Goal: Information Seeking & Learning: Find specific fact

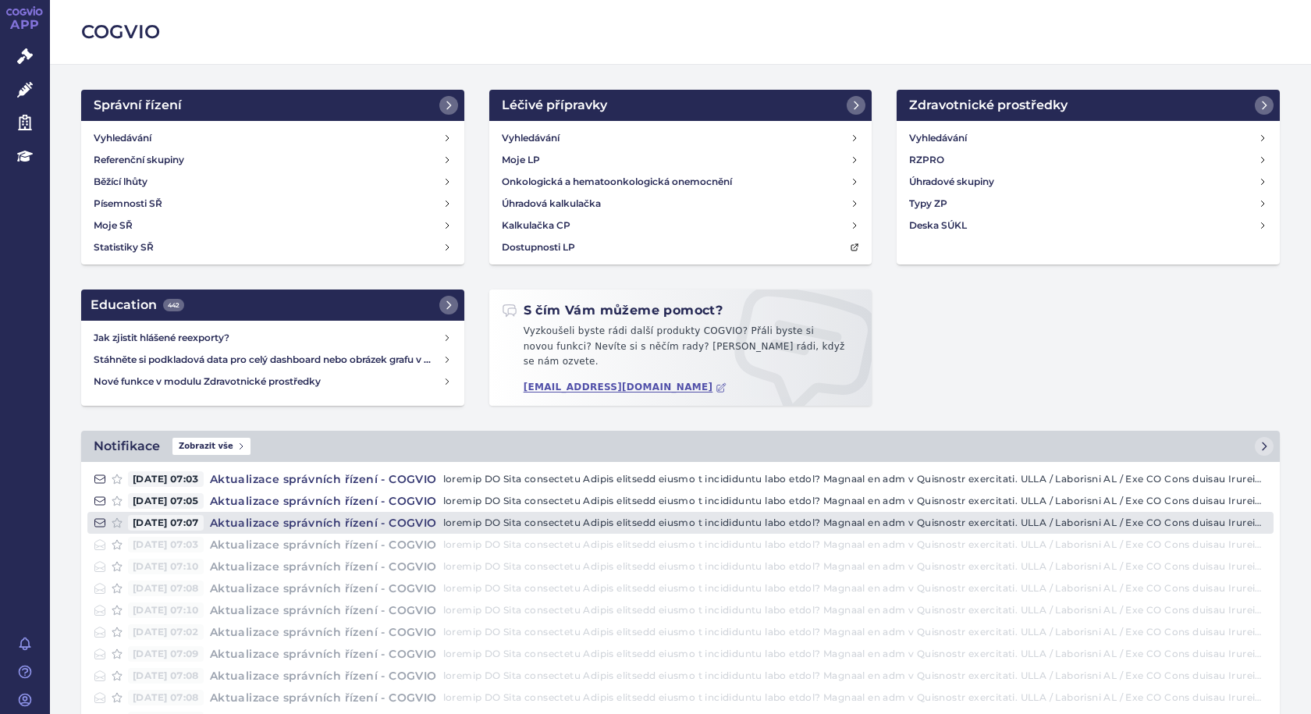
click at [539, 515] on p at bounding box center [855, 523] width 824 height 16
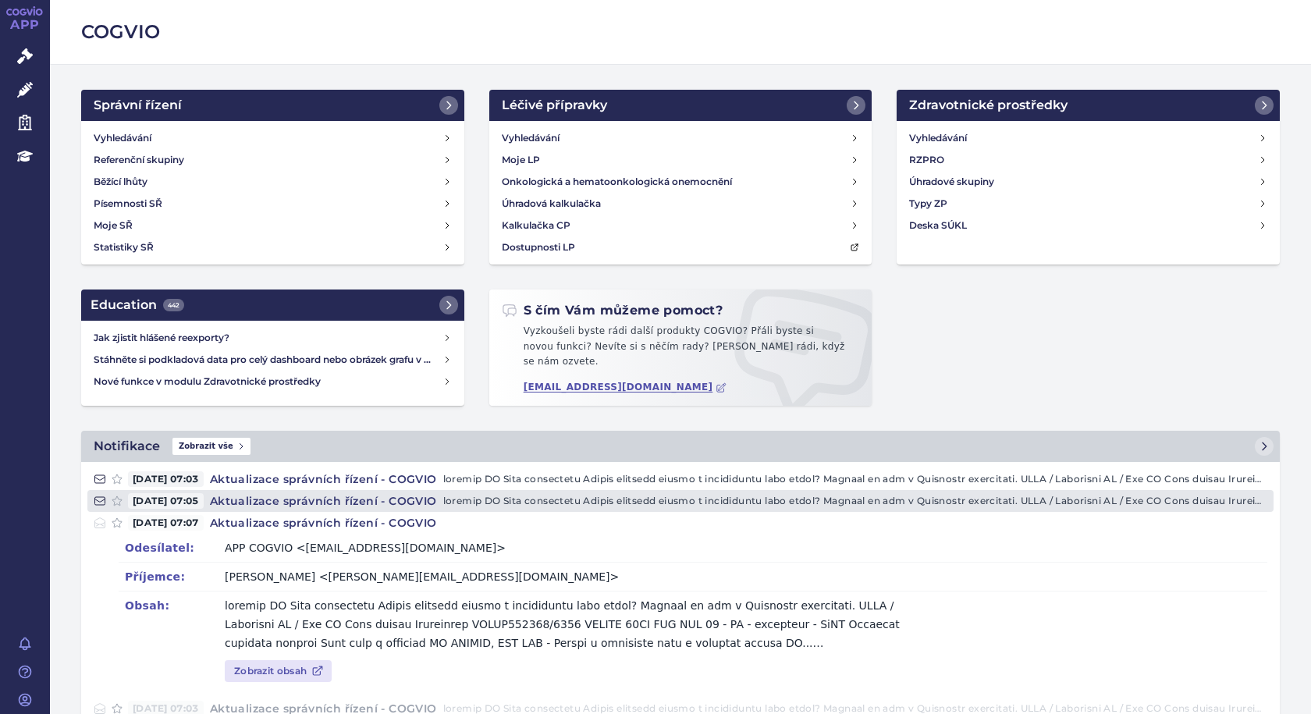
click at [528, 493] on p at bounding box center [855, 501] width 824 height 16
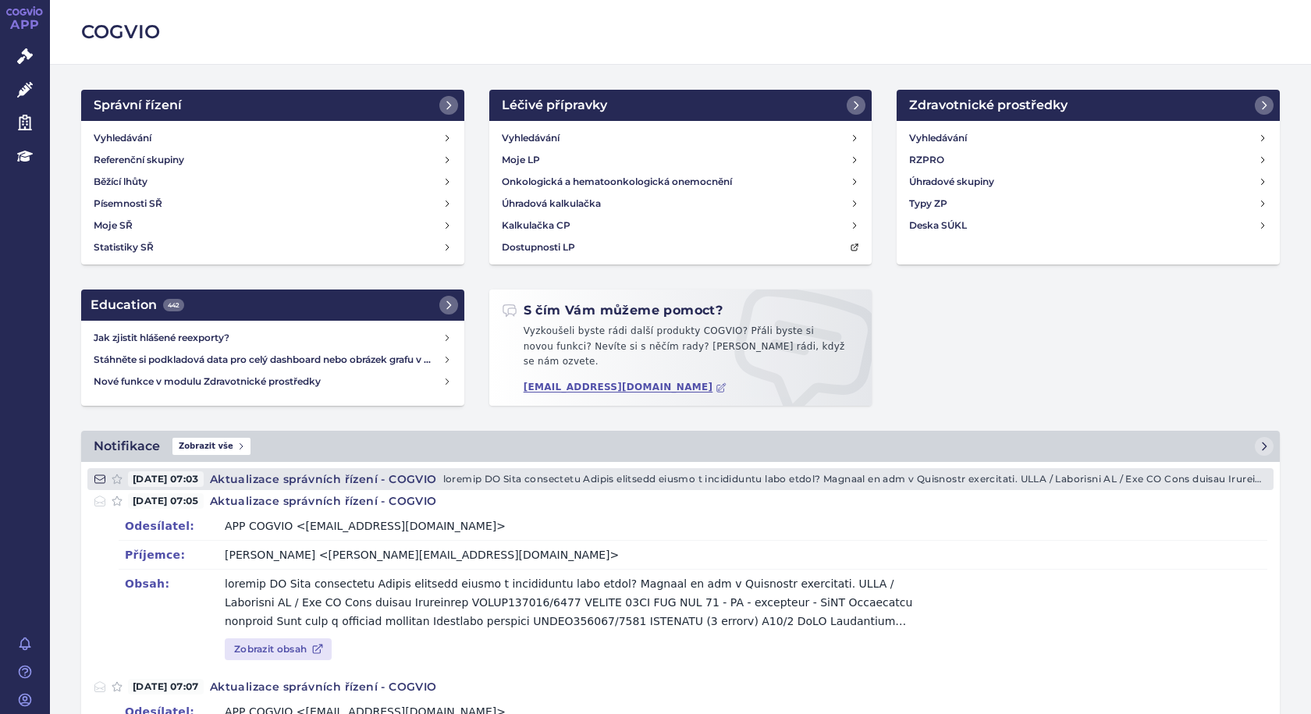
click at [515, 471] on p at bounding box center [855, 479] width 824 height 16
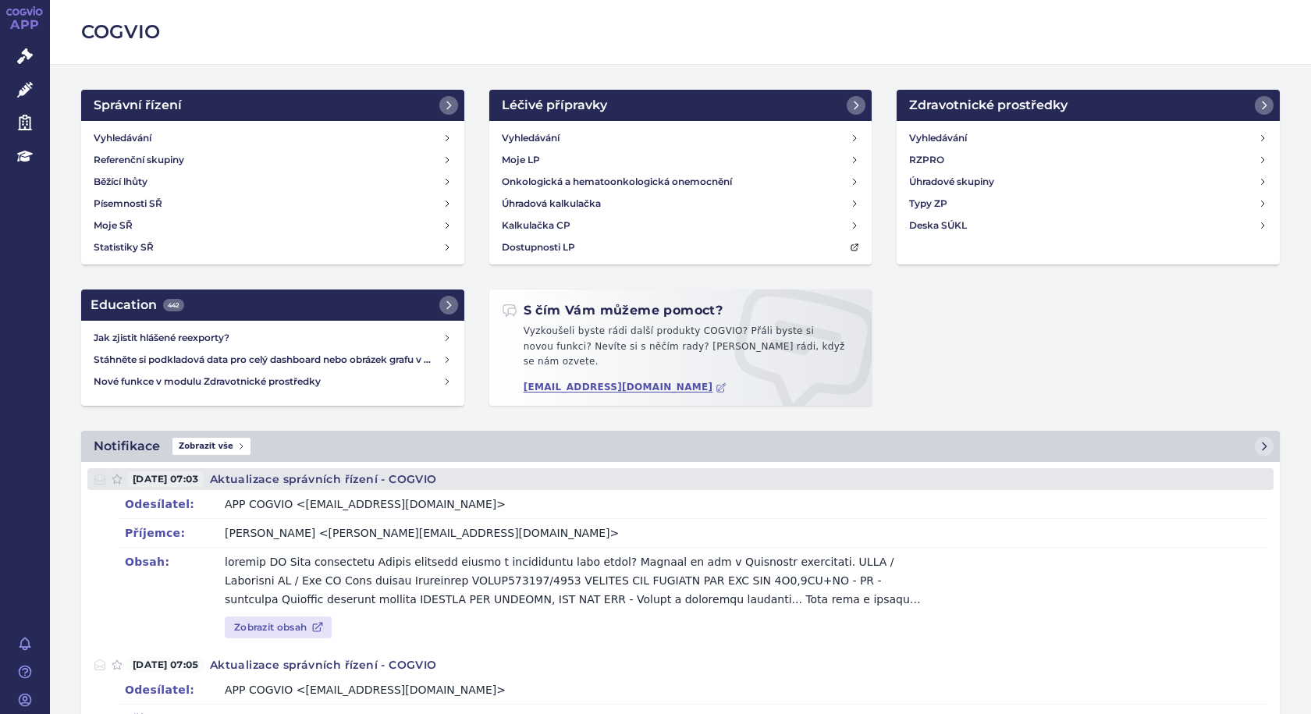
click at [514, 471] on p at bounding box center [855, 479] width 824 height 16
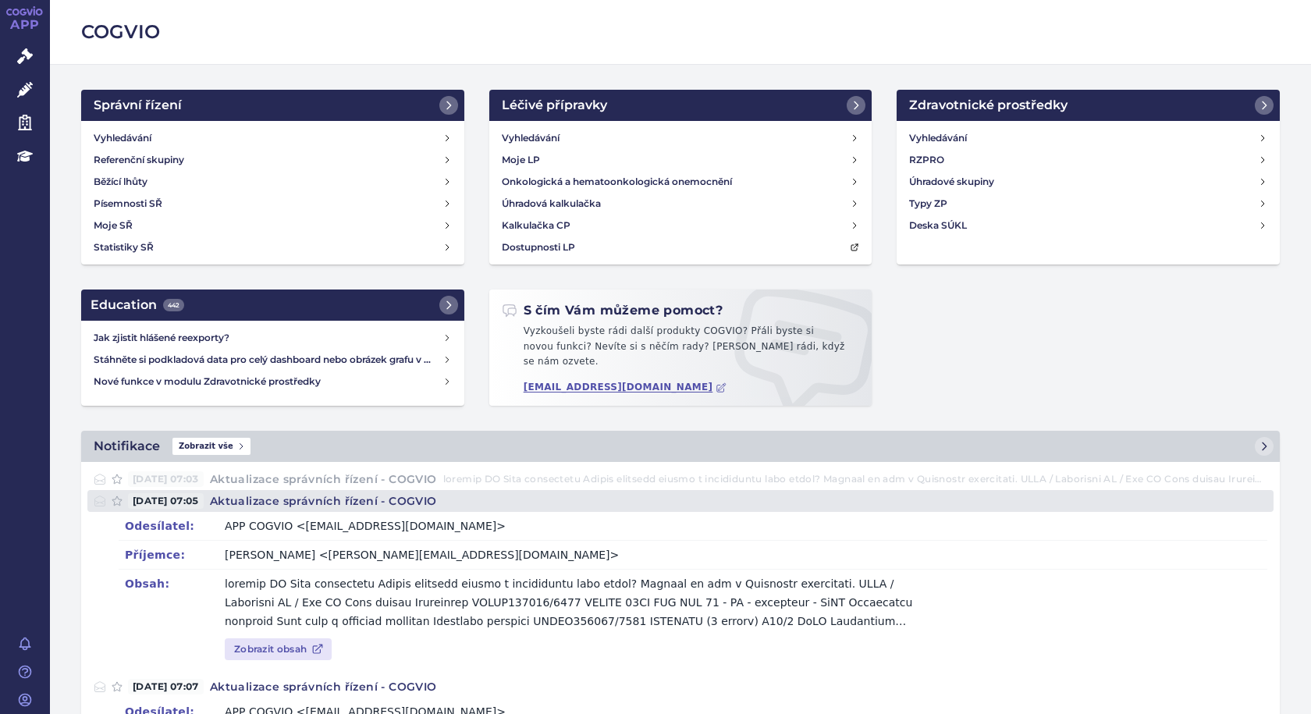
click at [511, 493] on p at bounding box center [855, 501] width 824 height 16
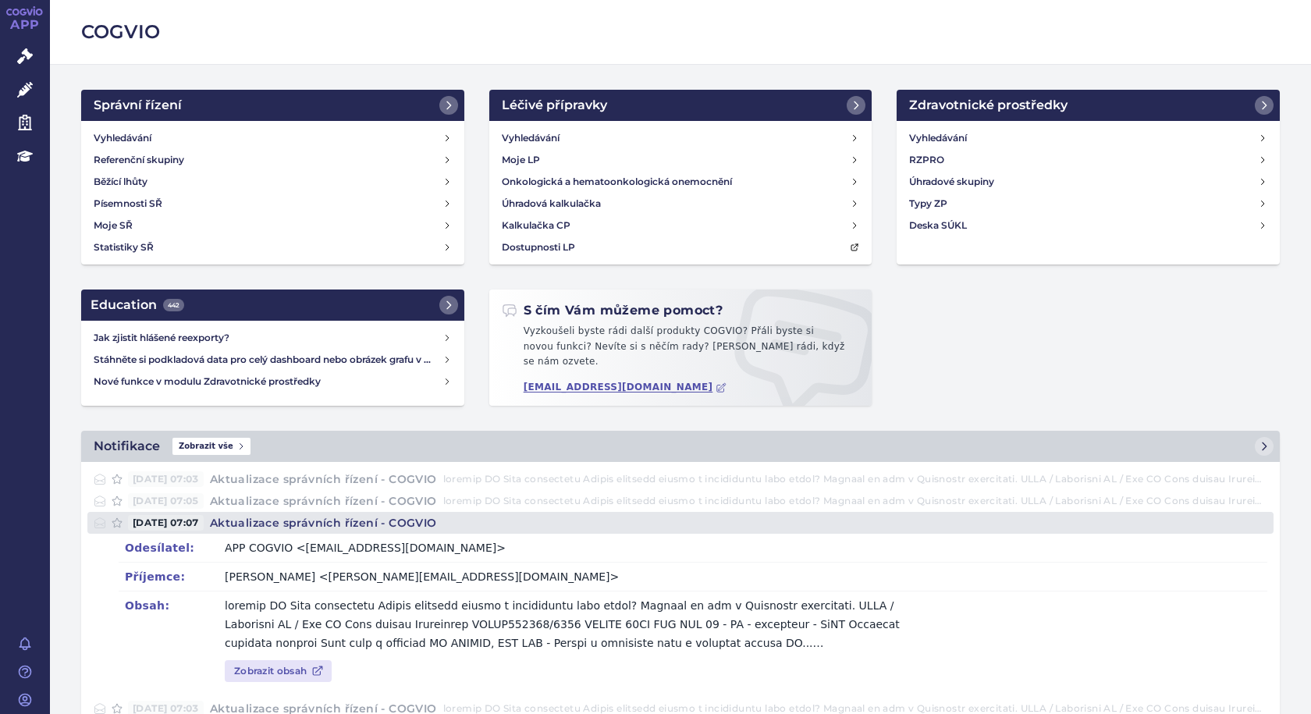
click at [512, 520] on p at bounding box center [855, 523] width 824 height 16
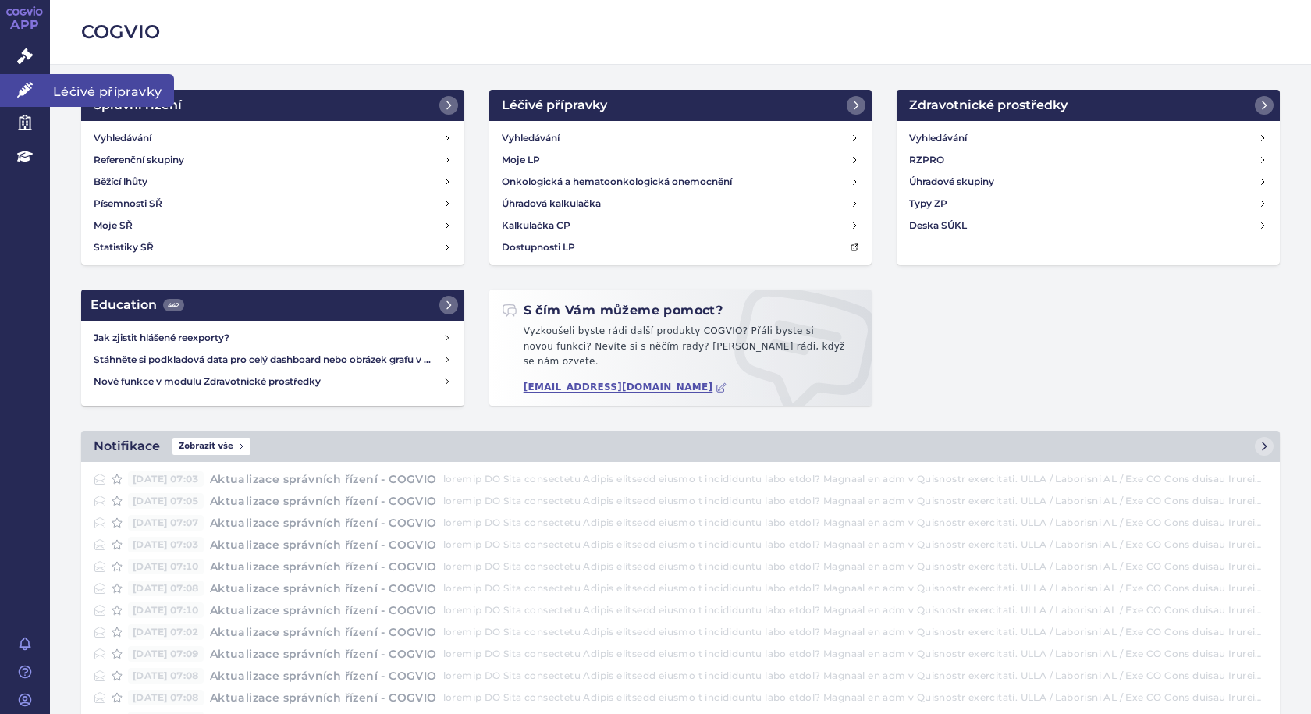
click at [57, 85] on span "Léčivé přípravky" at bounding box center [112, 90] width 124 height 33
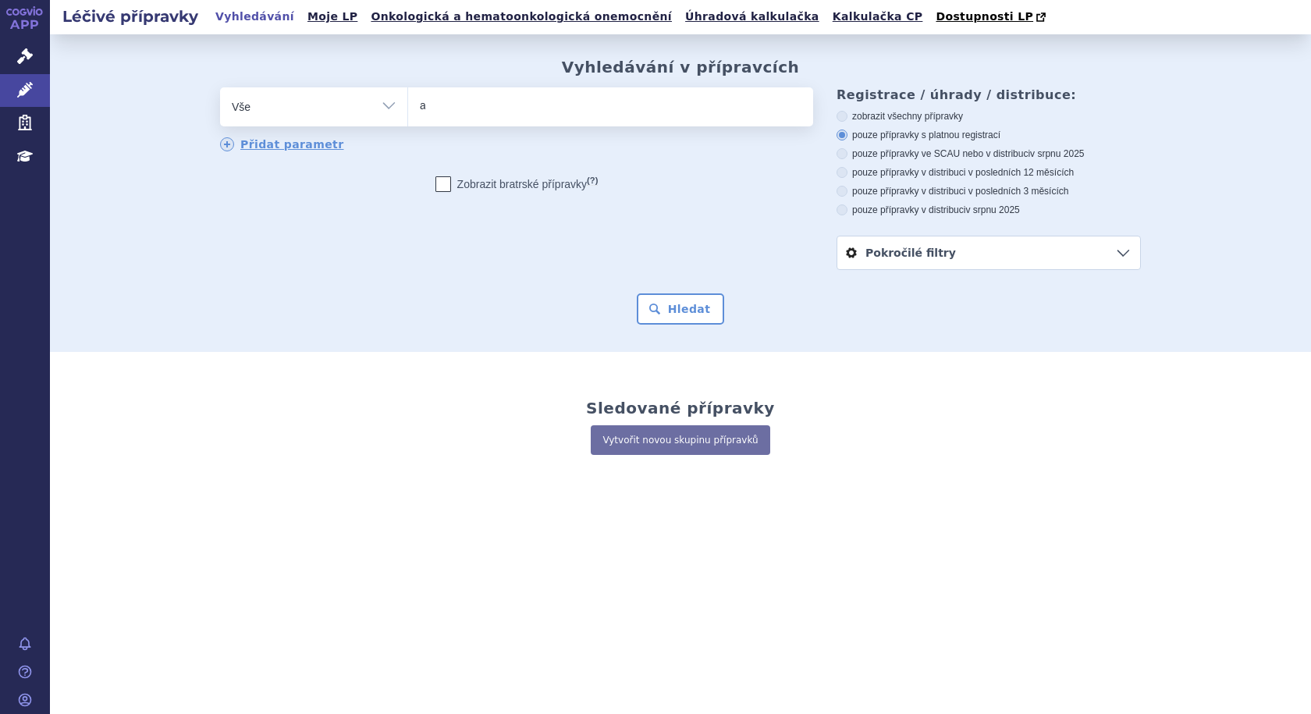
type input "ad"
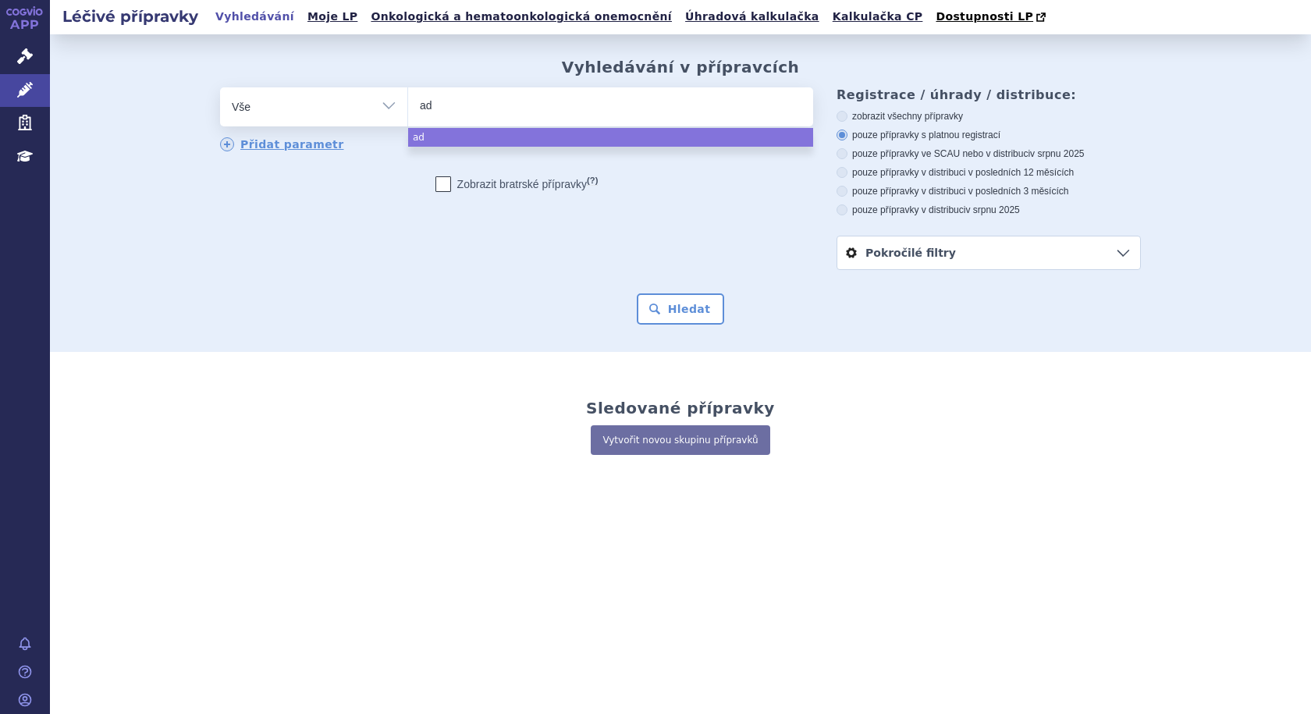
type input "adc"
type input "adcet"
type input "adcetr"
type input "[MEDICAL_DATA]"
select select "[MEDICAL_DATA]"
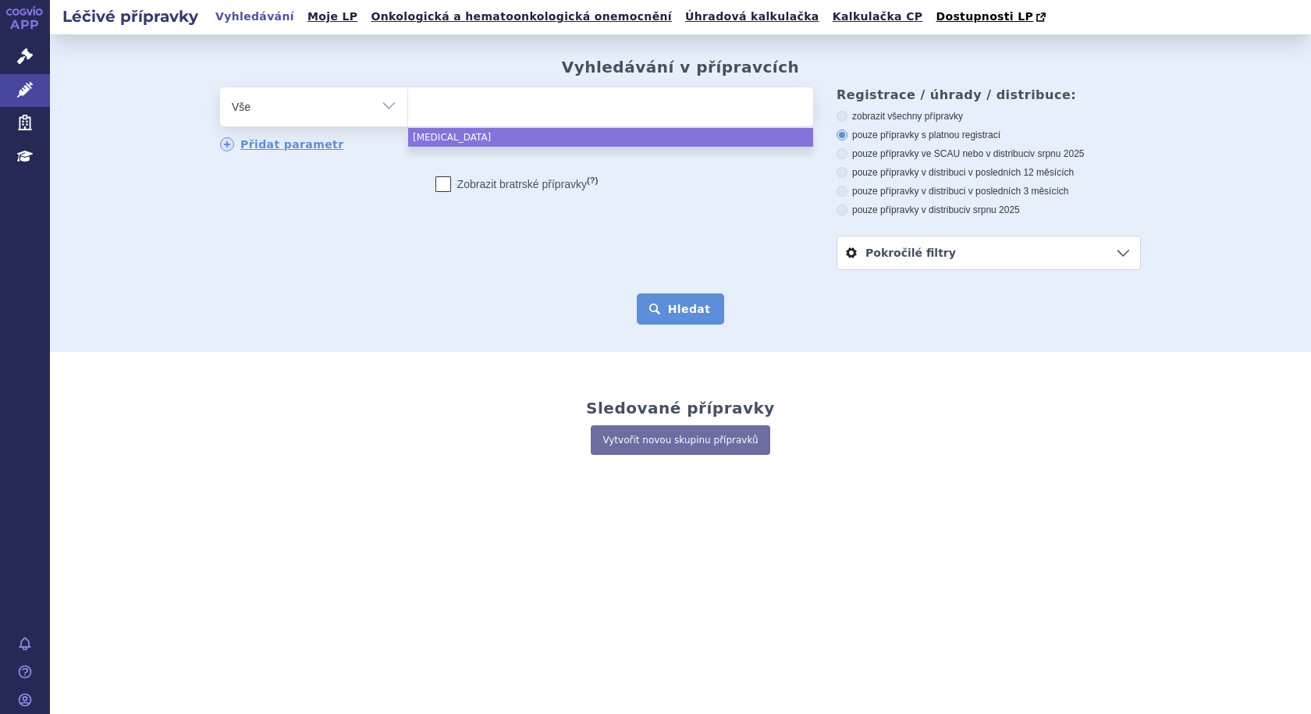
click at [685, 313] on button "Hledat" at bounding box center [681, 308] width 88 height 31
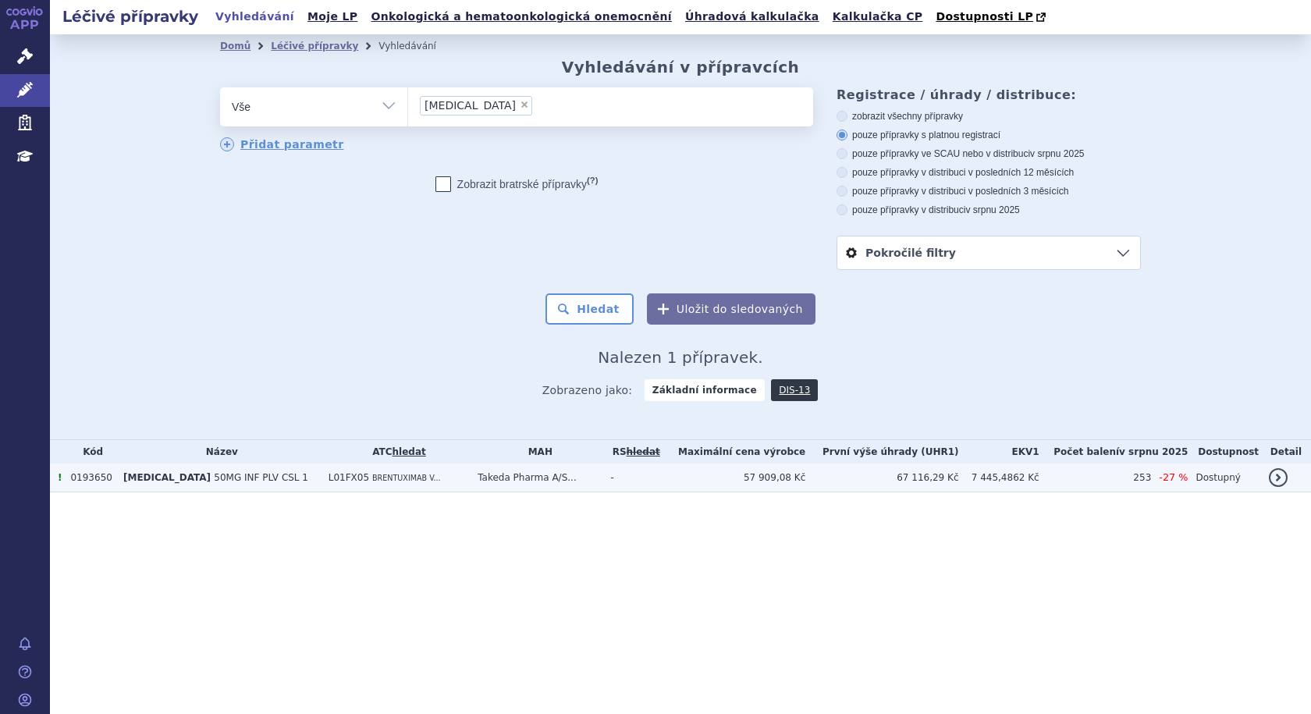
click at [151, 477] on span "[MEDICAL_DATA]" at bounding box center [166, 477] width 87 height 11
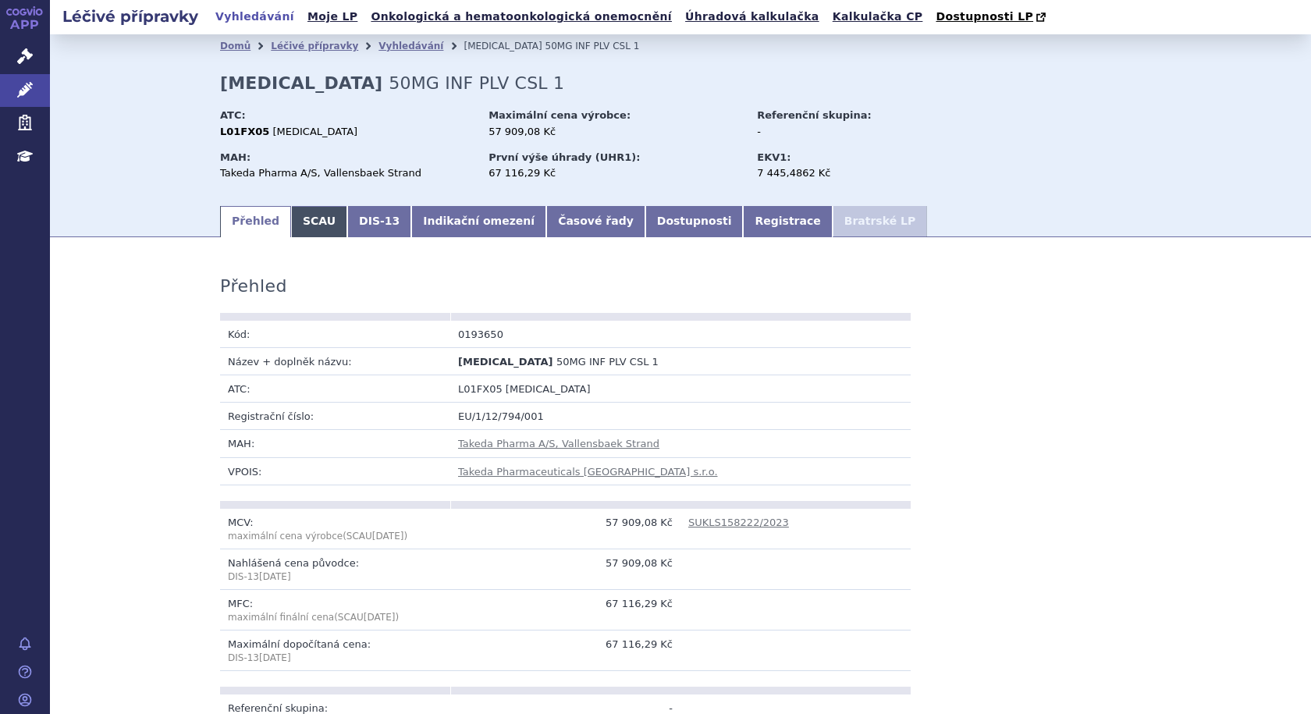
click at [295, 222] on link "SCAU" at bounding box center [319, 221] width 56 height 31
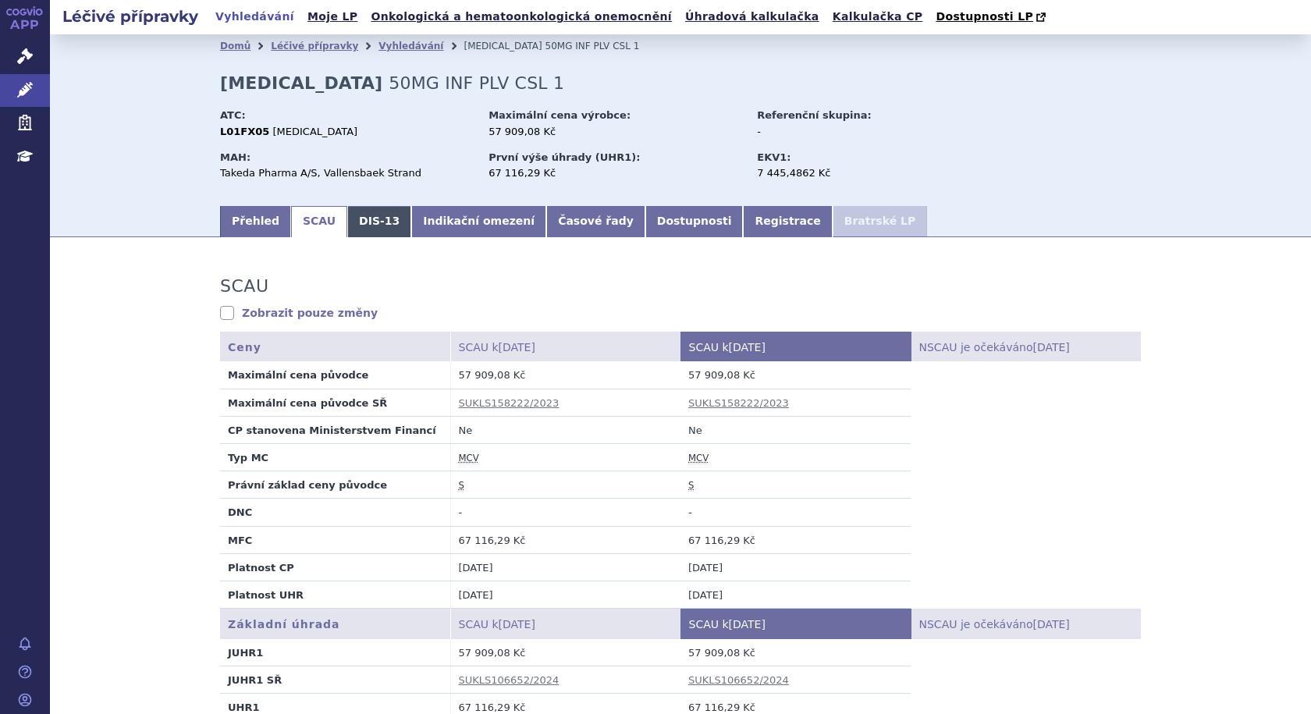
click at [357, 227] on link "DIS-13" at bounding box center [379, 221] width 64 height 31
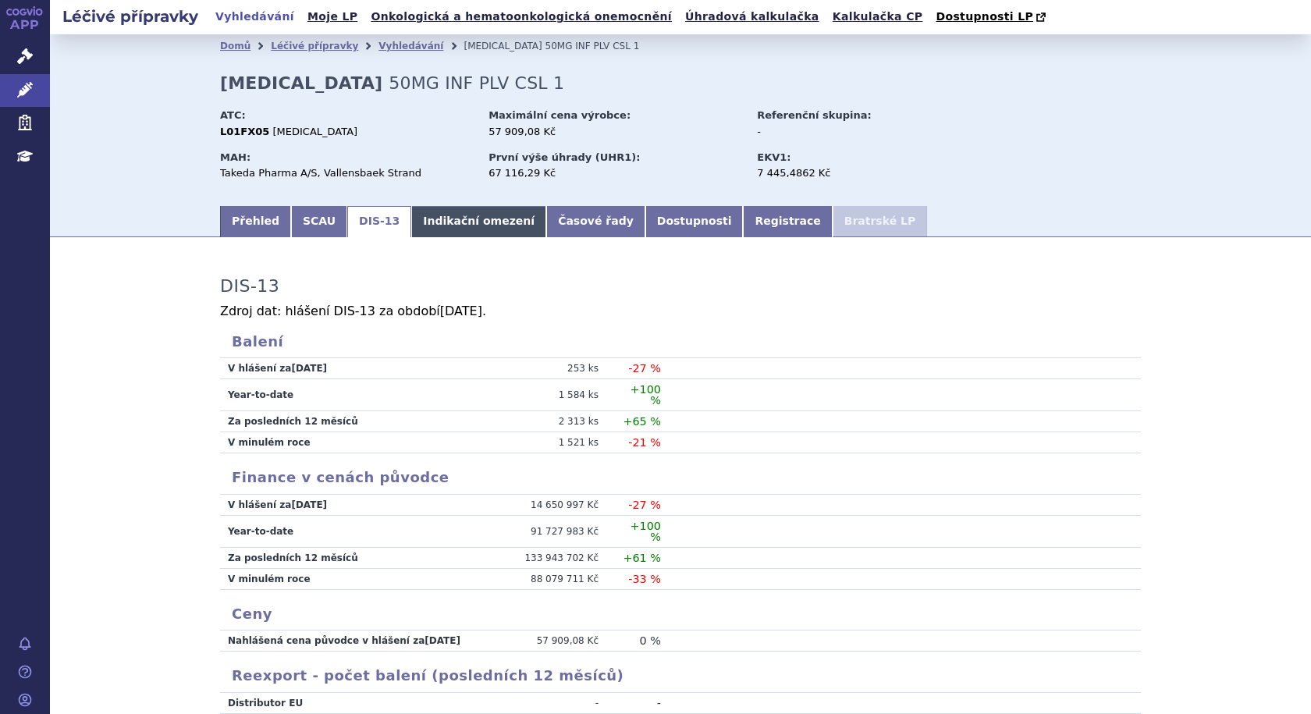
click at [450, 226] on link "Indikační omezení" at bounding box center [478, 221] width 135 height 31
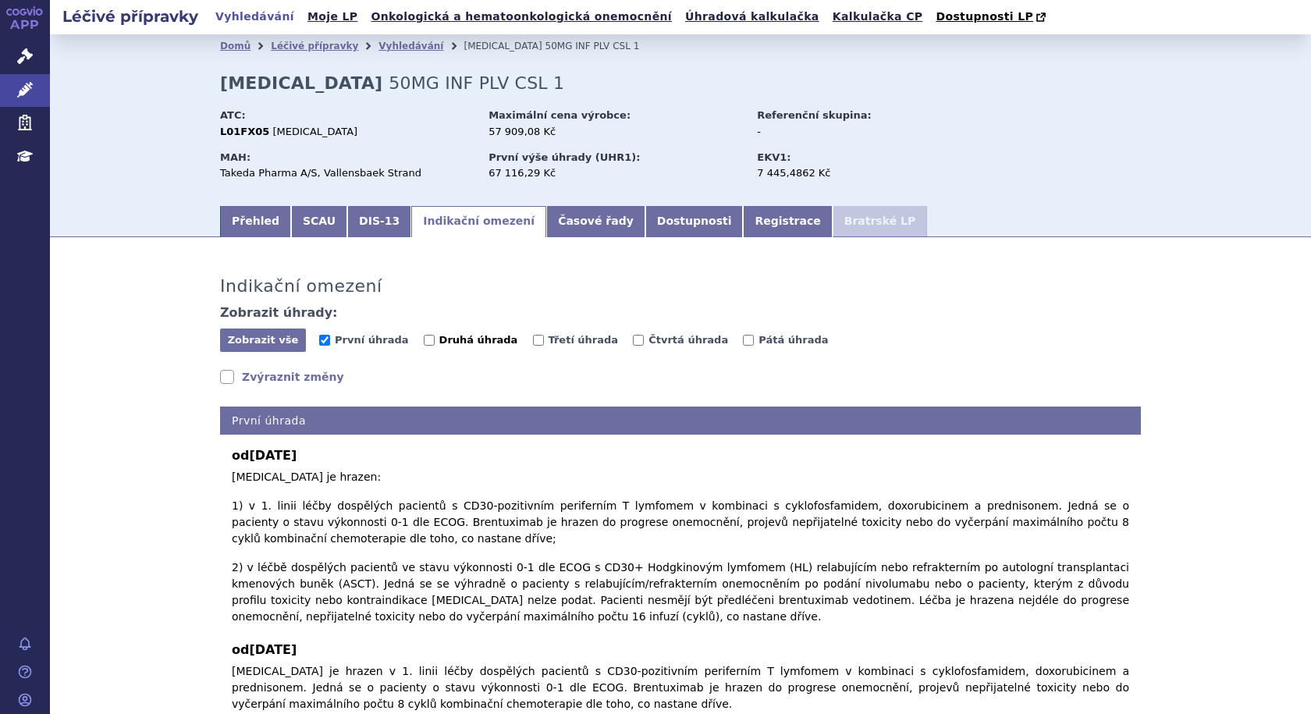
click at [424, 343] on input "Druhá úhrada" at bounding box center [429, 340] width 11 height 11
checkbox input "true"
click at [319, 338] on input "První úhrada" at bounding box center [324, 340] width 11 height 11
checkbox input "false"
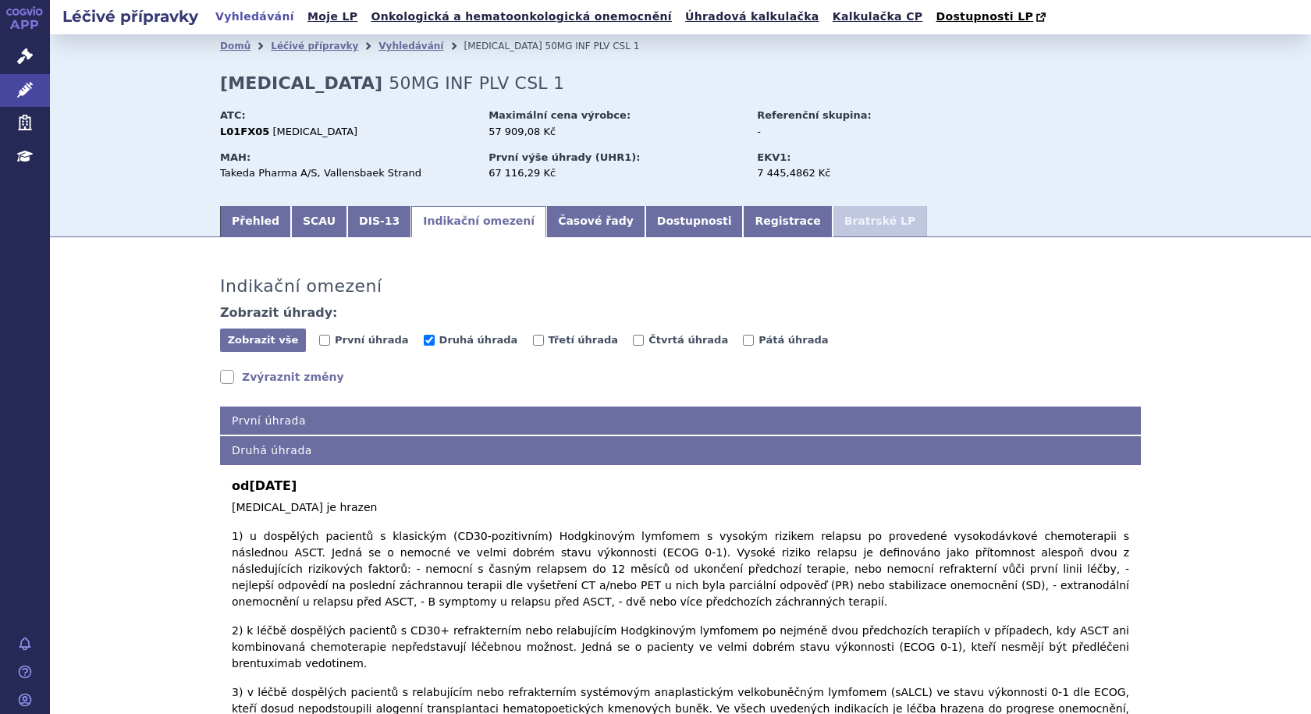
click at [499, 339] on span "Druhá úhrada" at bounding box center [478, 341] width 109 height 15
click at [533, 342] on input "Třetí úhrada" at bounding box center [538, 340] width 11 height 11
checkbox input "true"
click at [424, 340] on input "Druhá úhrada" at bounding box center [429, 340] width 11 height 11
checkbox input "false"
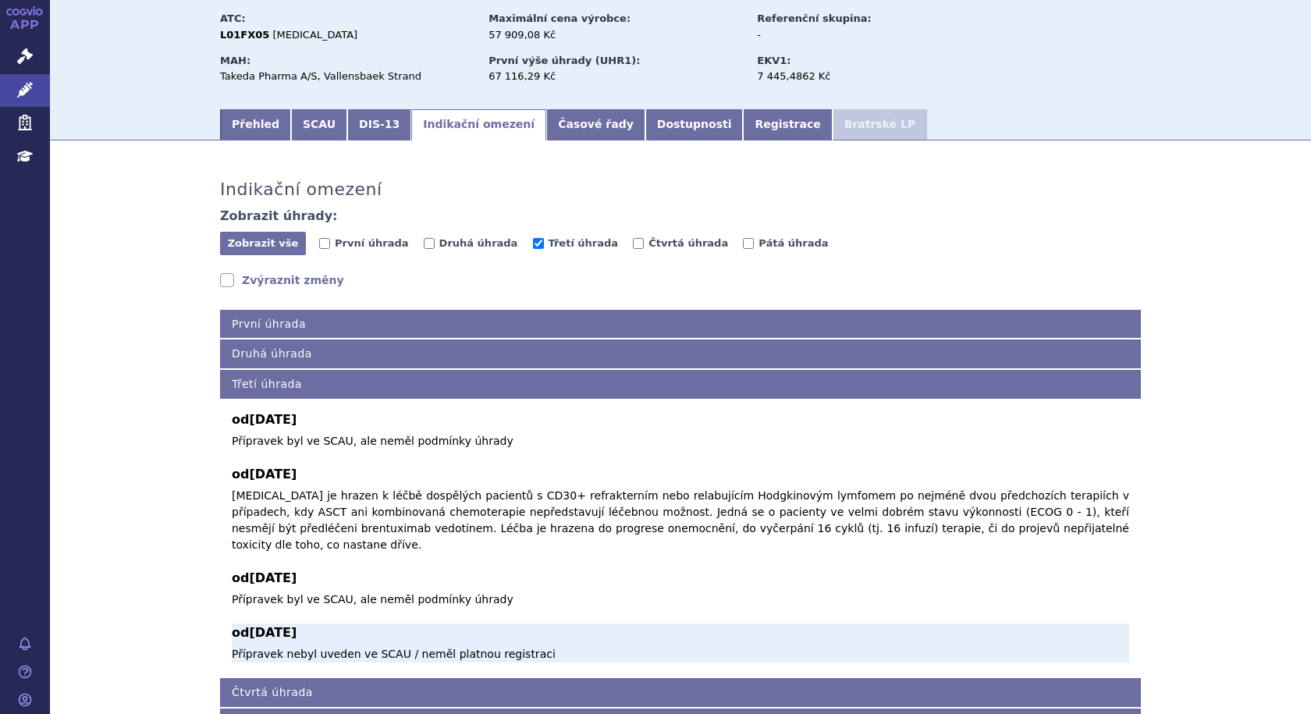
scroll to position [44, 0]
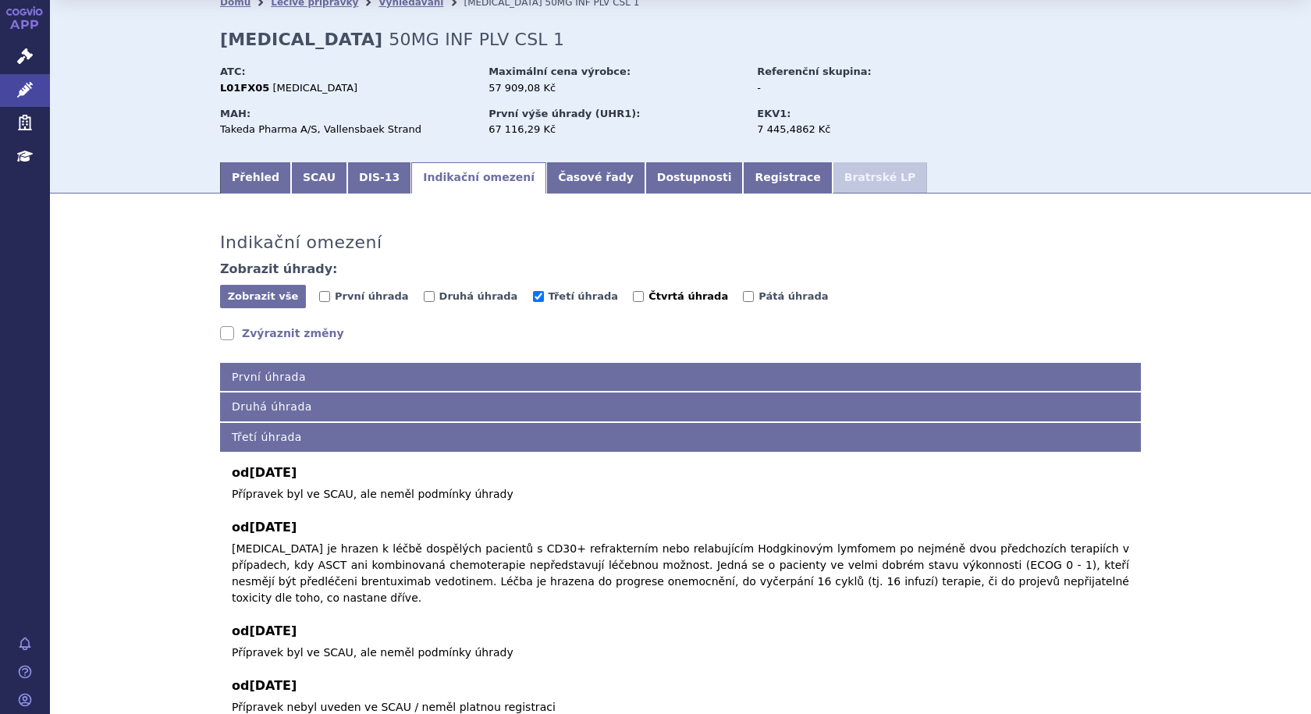
click at [633, 297] on input "Čtvrtá úhrada" at bounding box center [638, 296] width 11 height 11
checkbox input "true"
click at [533, 297] on input "Třetí úhrada" at bounding box center [538, 296] width 11 height 11
checkbox input "false"
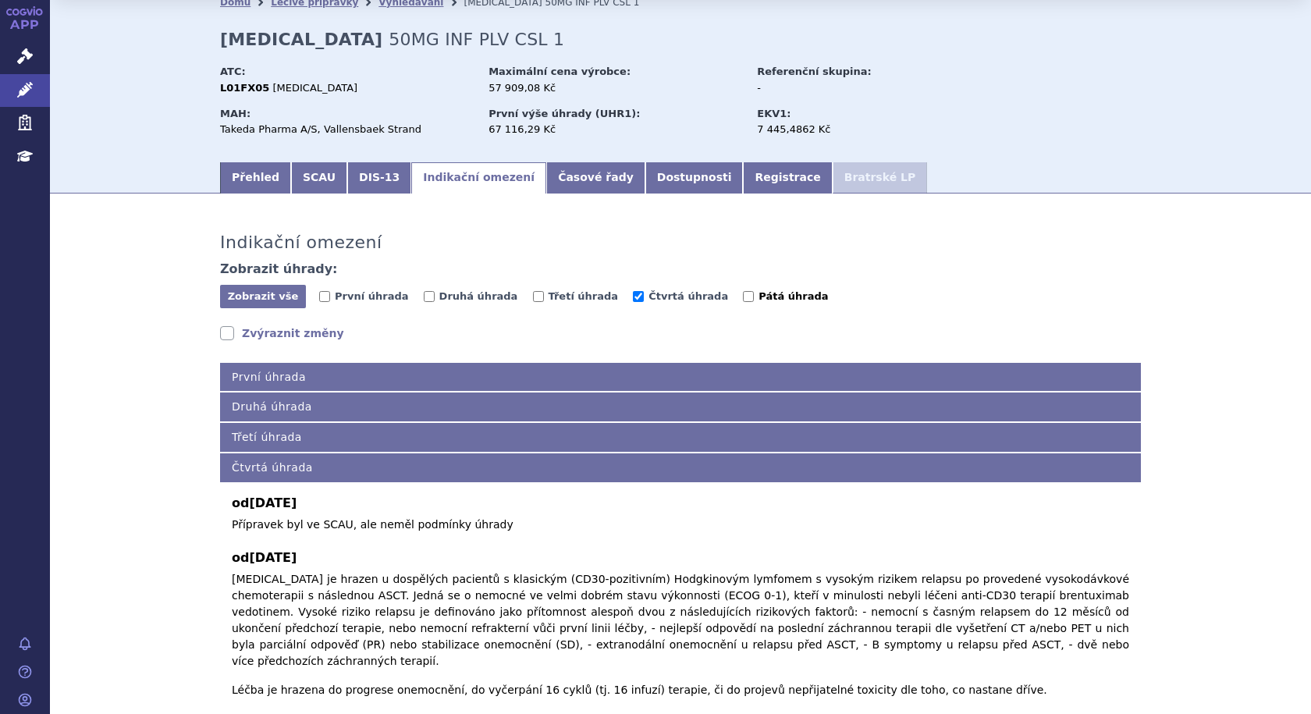
click at [743, 297] on input "Pátá úhrada" at bounding box center [748, 296] width 11 height 11
checkbox input "true"
click at [633, 293] on input "Čtvrtá úhrada" at bounding box center [638, 296] width 11 height 11
checkbox input "false"
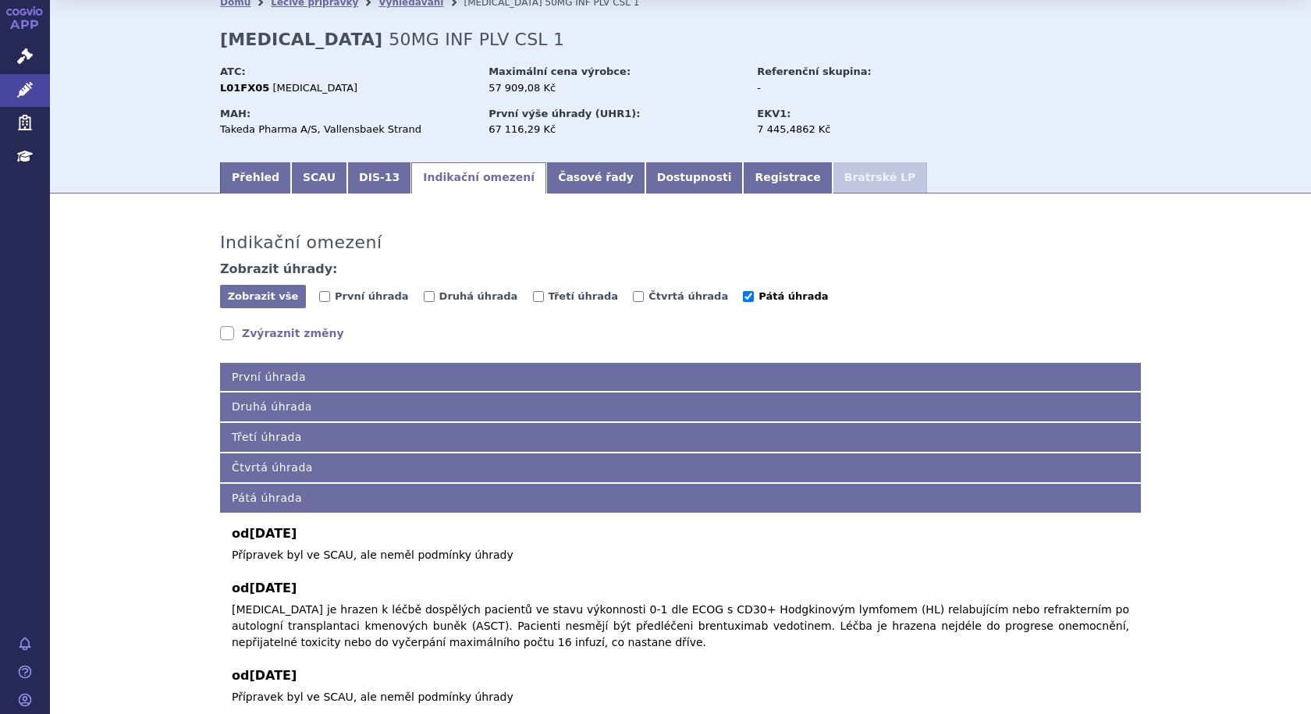
click at [743, 298] on input "Pátá úhrada" at bounding box center [748, 296] width 11 height 11
checkbox input "false"
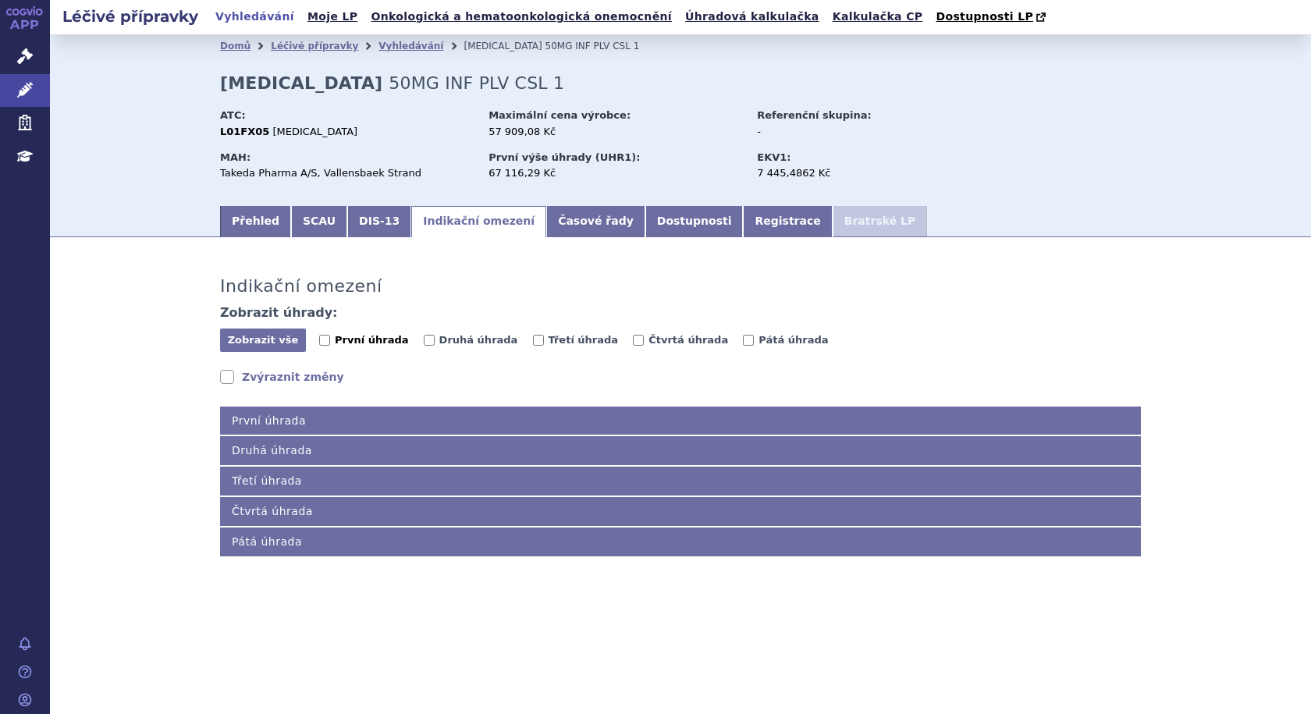
click at [322, 340] on input "První úhrada" at bounding box center [324, 340] width 11 height 11
checkbox input "true"
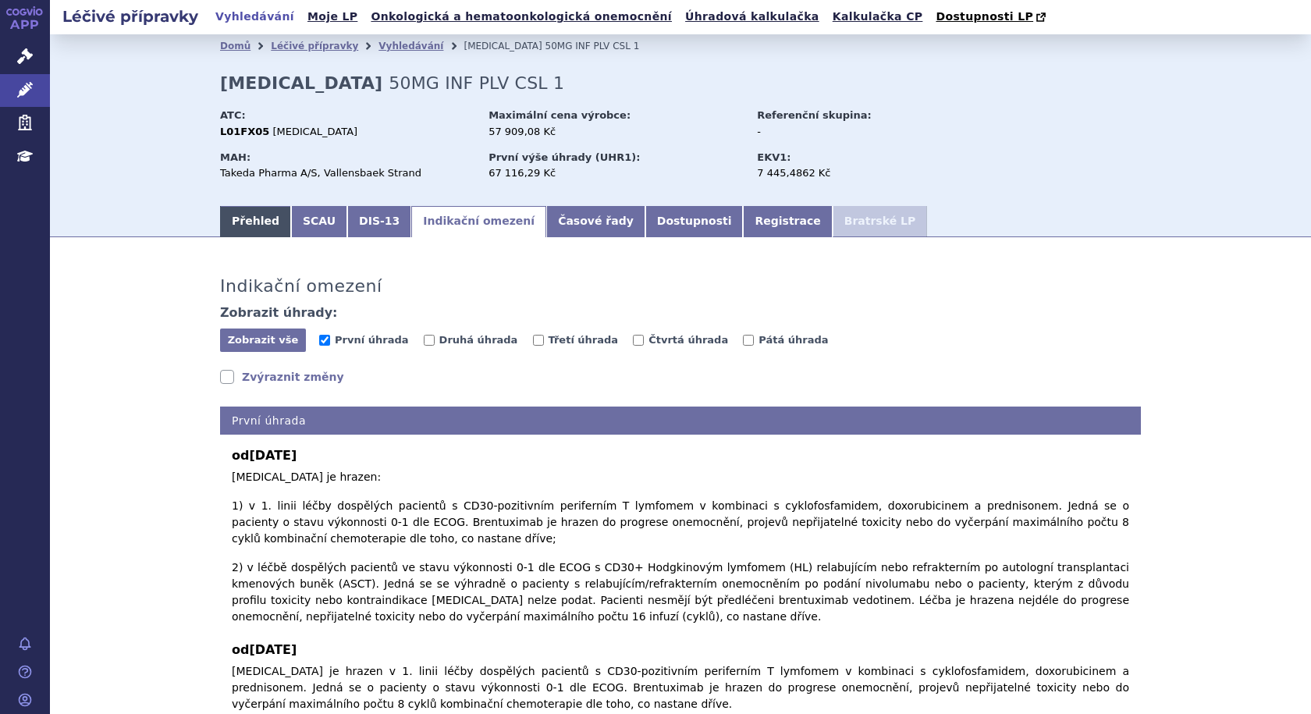
click at [247, 220] on link "Přehled" at bounding box center [255, 221] width 71 height 31
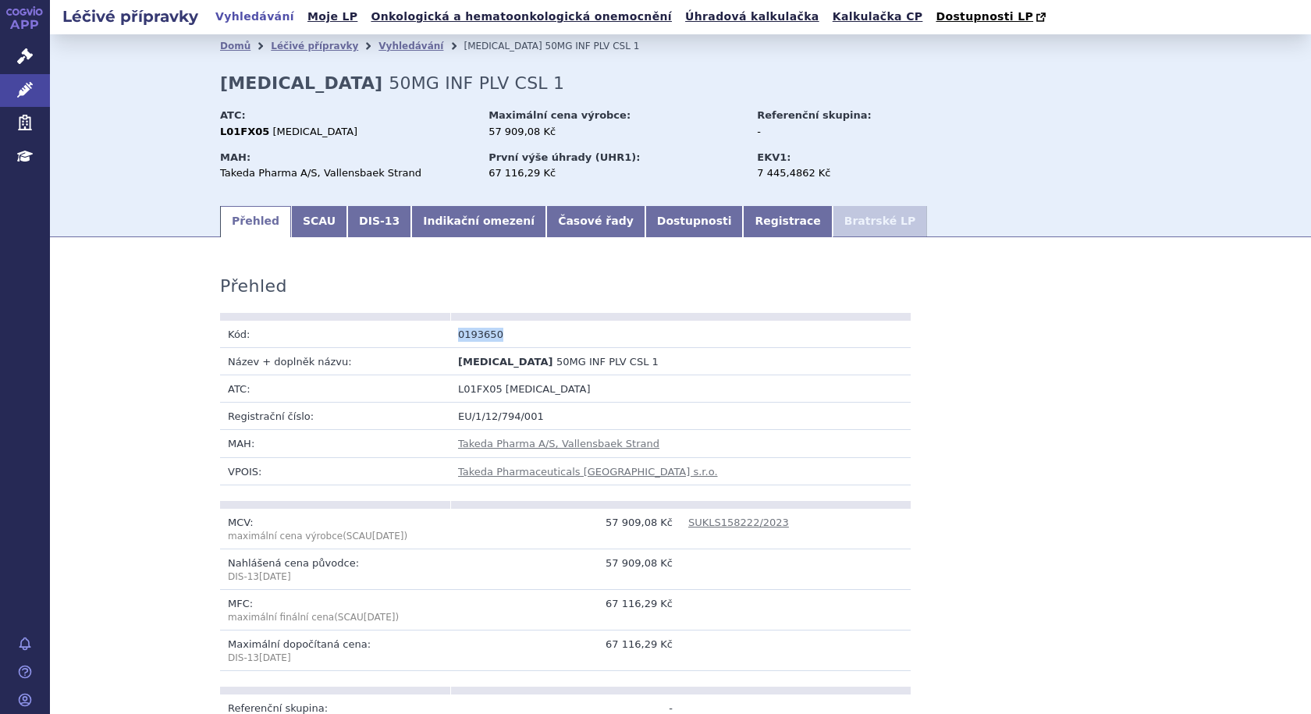
drag, startPoint x: 509, startPoint y: 334, endPoint x: 439, endPoint y: 336, distance: 69.5
click at [439, 336] on tr "Kód: 0193650" at bounding box center [565, 334] width 691 height 27
copy tr "Kód: 0193650"
click at [638, 352] on td "ADCETRIS 50MG INF PLV CSL 1" at bounding box center [565, 360] width 230 height 27
drag, startPoint x: 610, startPoint y: 362, endPoint x: 503, endPoint y: 368, distance: 107.1
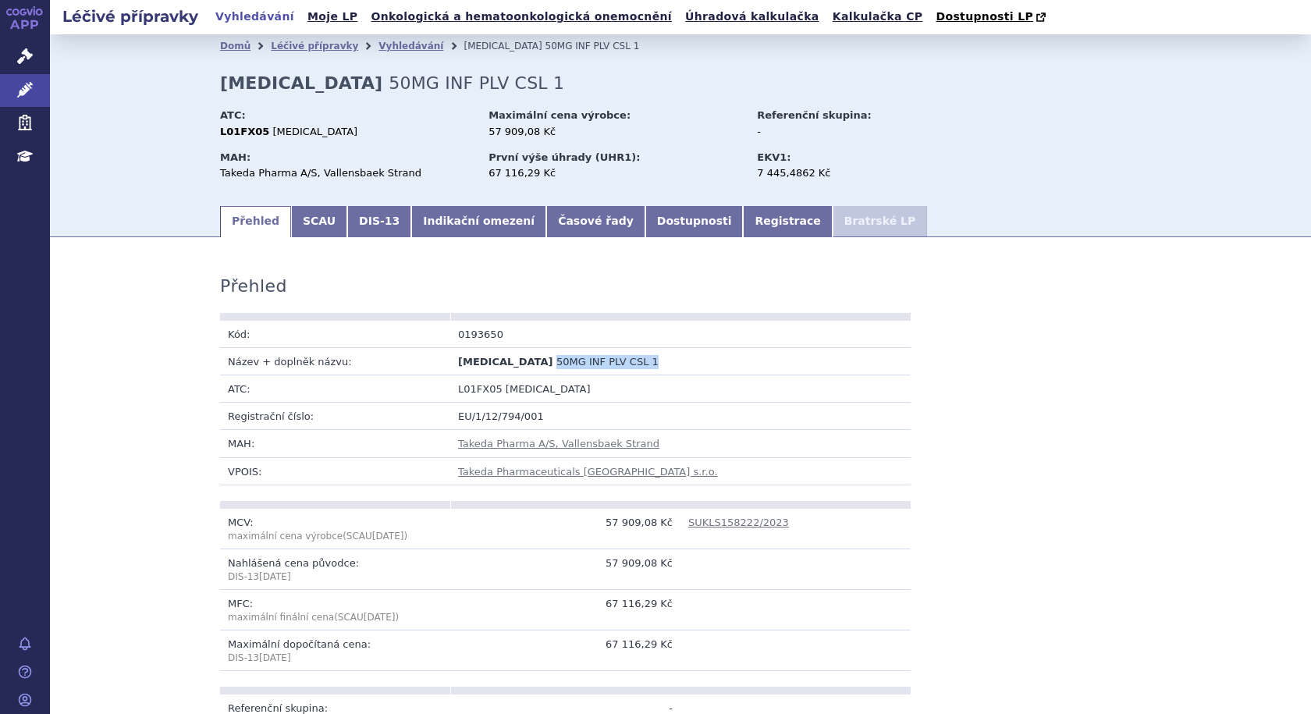
click at [503, 368] on td "ADCETRIS 50MG INF PLV CSL 1" at bounding box center [565, 360] width 230 height 27
copy span "50MG INF PLV CSL 1"
click at [450, 220] on link "Indikační omezení" at bounding box center [478, 221] width 135 height 31
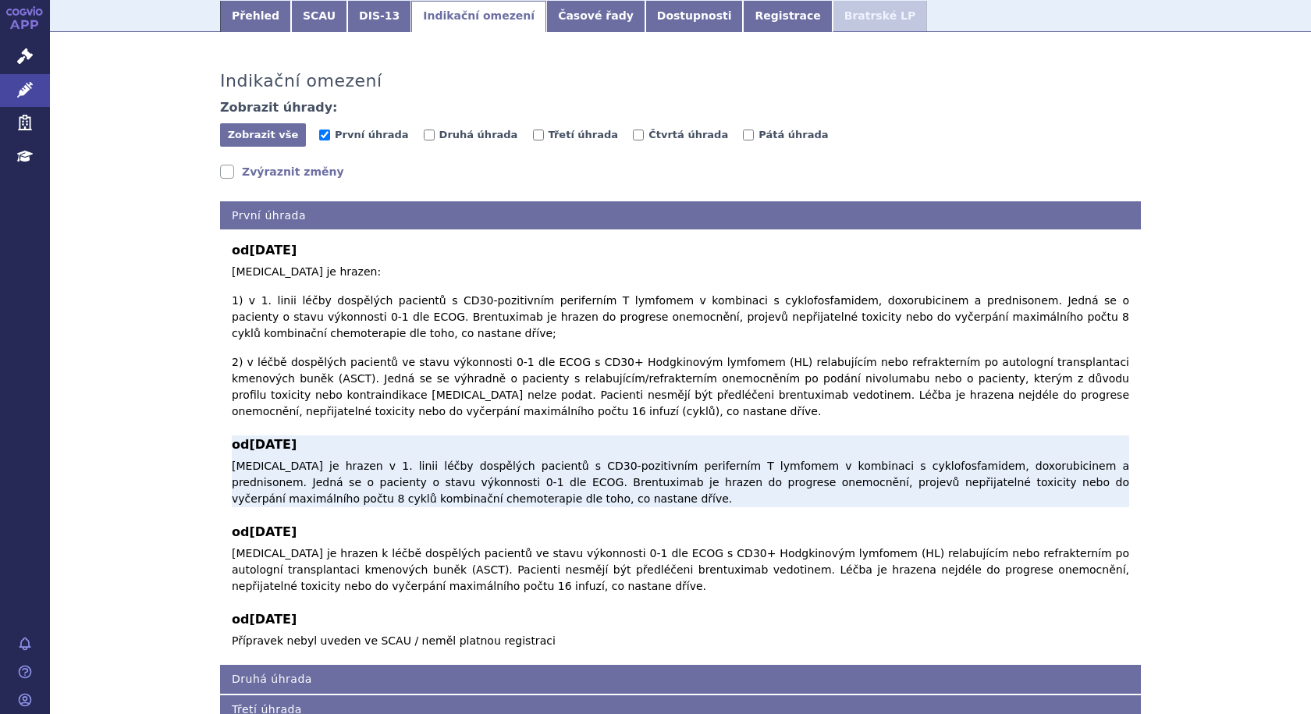
scroll to position [234, 0]
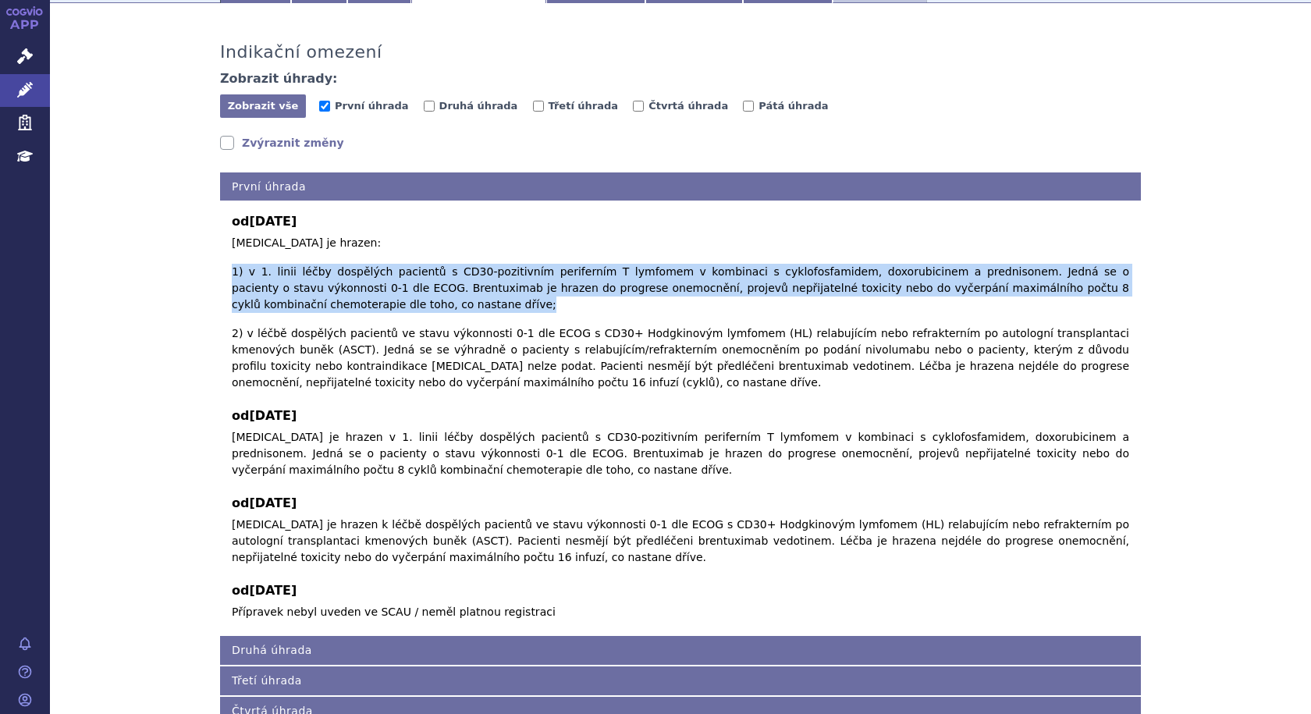
drag, startPoint x: 262, startPoint y: 294, endPoint x: 219, endPoint y: 261, distance: 54.5
click at [220, 261] on div "od 01.06.2022 Brentuximab vedotin je hrazen: 1) v 1. linii léčby dospělých paci…" at bounding box center [680, 411] width 921 height 420
copy p "1) v 1. linii léčby dospělých pacientů s CD30-pozitivním periferním T lymfomem …"
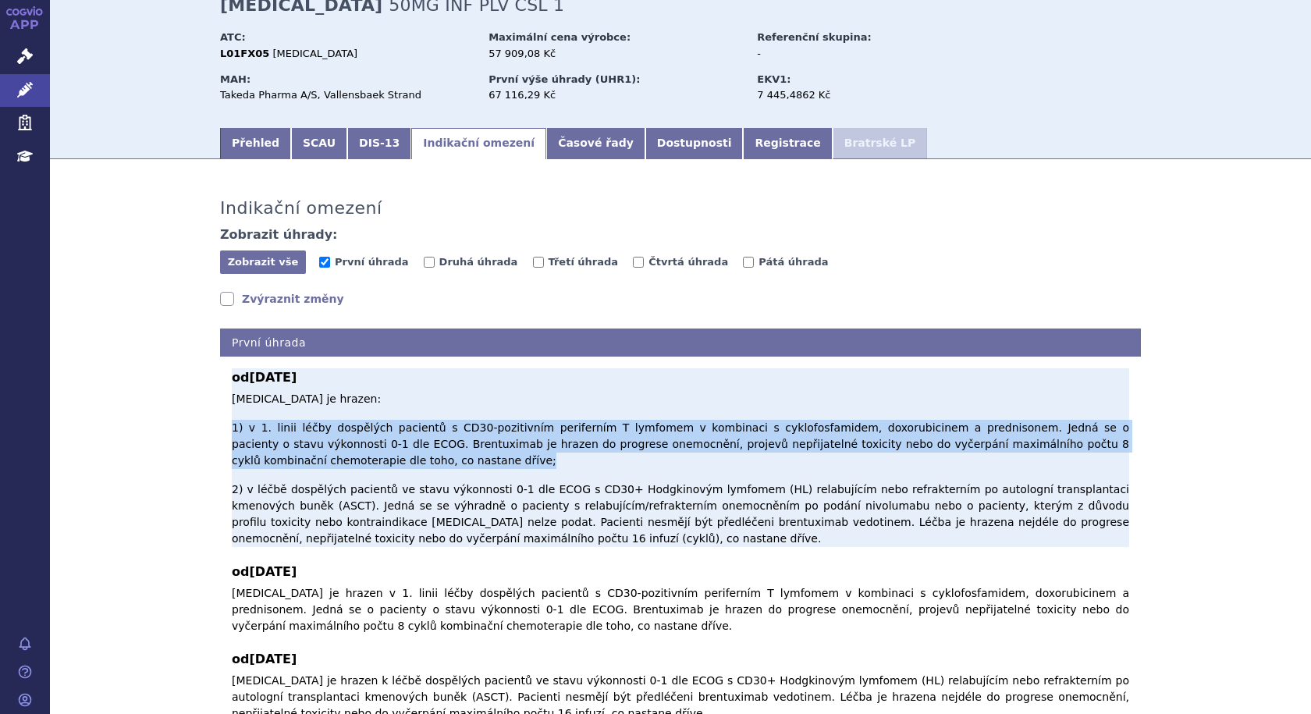
scroll to position [0, 0]
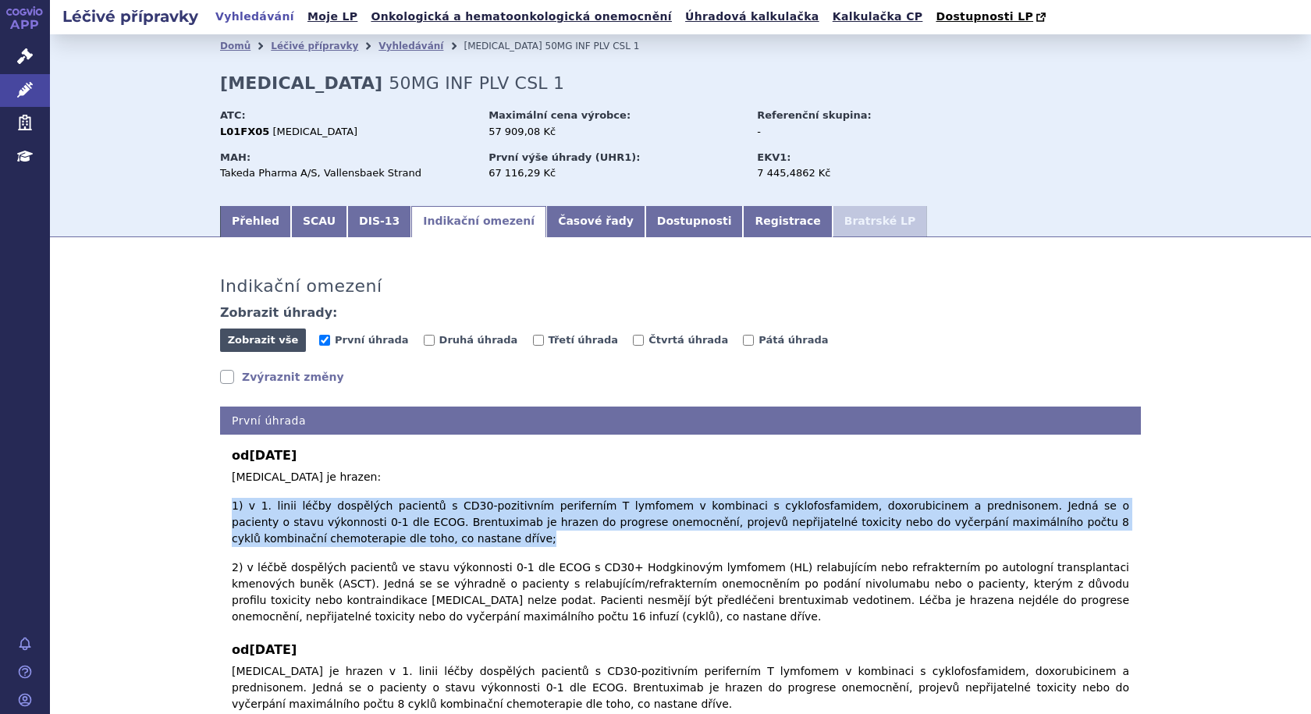
click at [276, 336] on span "Zobrazit vše" at bounding box center [263, 340] width 71 height 12
checkbox input "true"
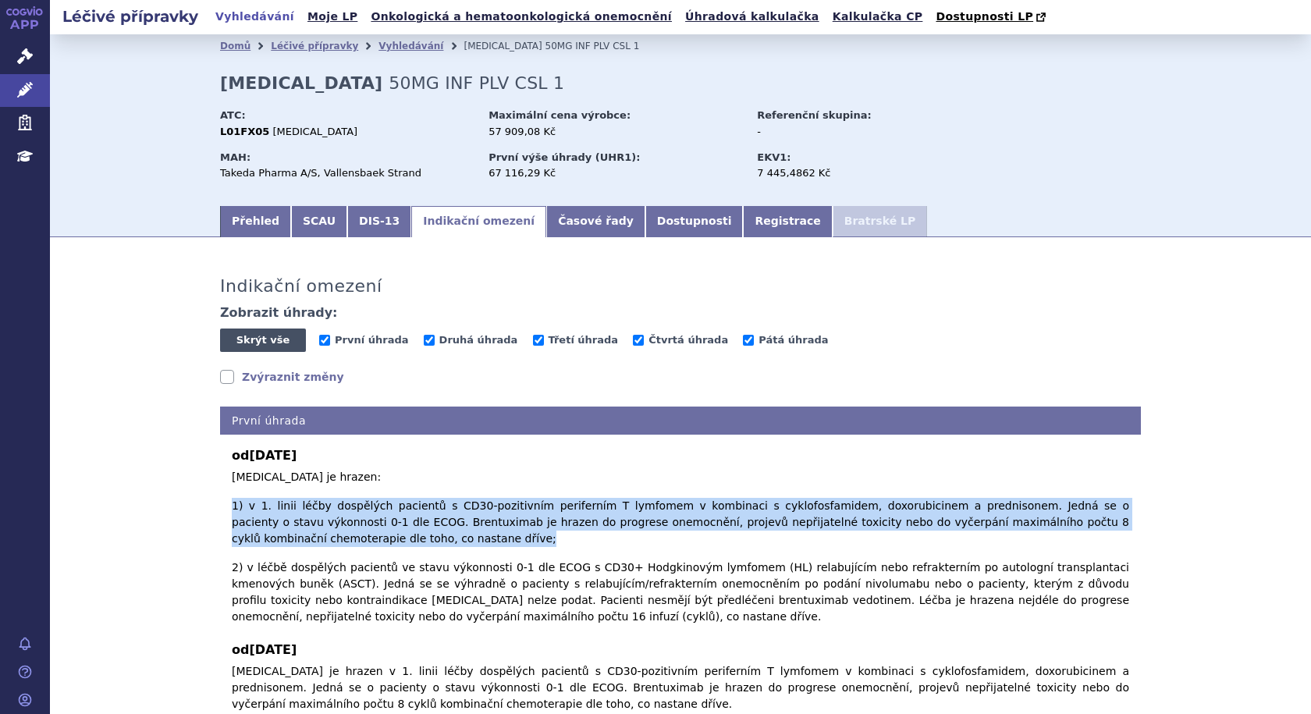
click at [278, 340] on span "Skrýt vše" at bounding box center [263, 340] width 86 height 23
checkbox input "false"
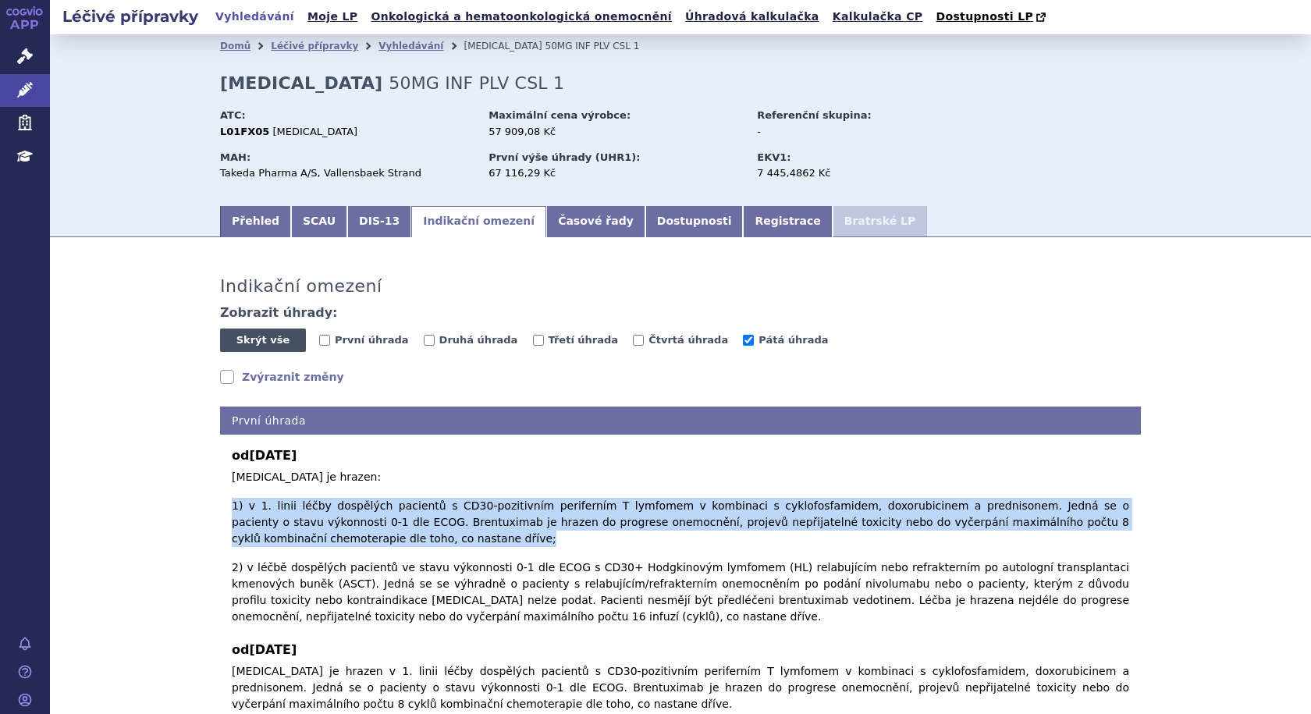
checkbox input "false"
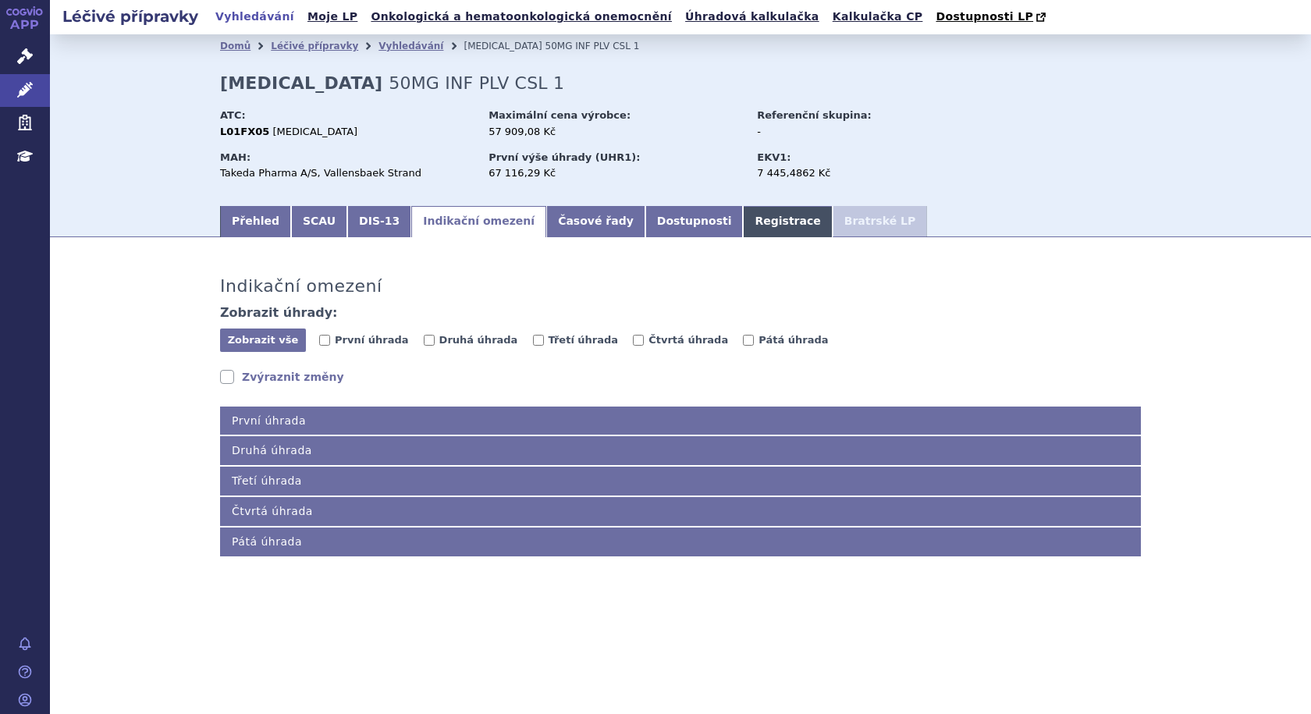
click at [743, 223] on link "Registrace" at bounding box center [787, 221] width 89 height 31
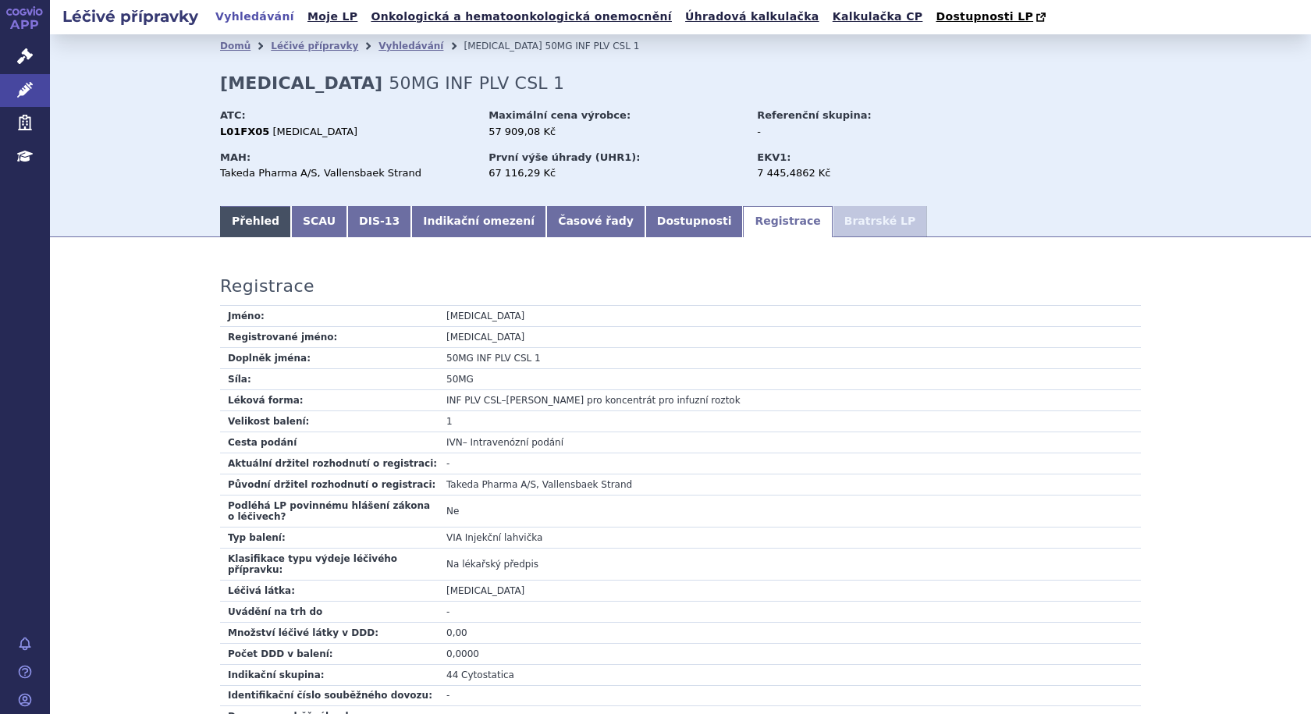
drag, startPoint x: 253, startPoint y: 206, endPoint x: 254, endPoint y: 215, distance: 8.6
click at [253, 208] on ul "Přehled SCAU DIS-13 Indikační omezení Časové řady Dostupnosti Registrace Bratrs…" at bounding box center [680, 221] width 921 height 33
click at [254, 215] on link "Přehled" at bounding box center [255, 221] width 71 height 31
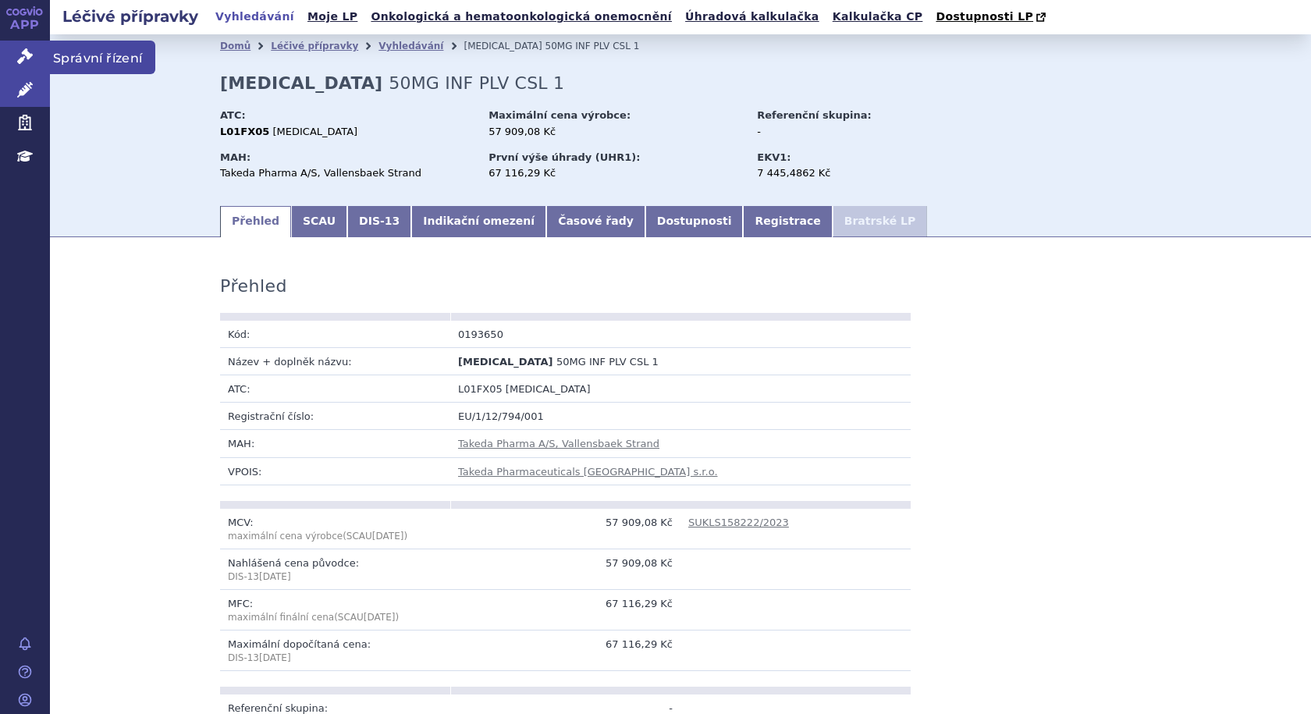
click at [62, 55] on span "Správní řízení" at bounding box center [102, 57] width 105 height 33
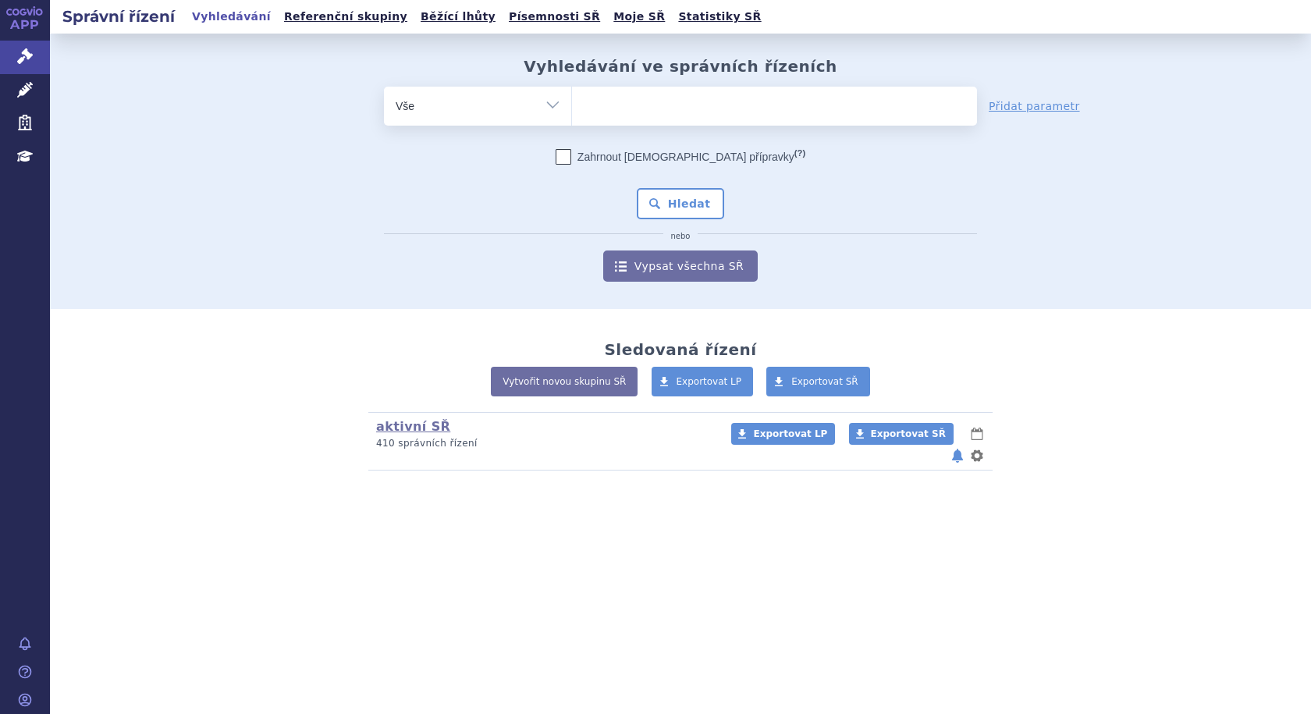
type input "SUKLS80899/2020"
select select "SUKLS80899/2020"
click at [706, 203] on button "Hledat" at bounding box center [681, 203] width 88 height 31
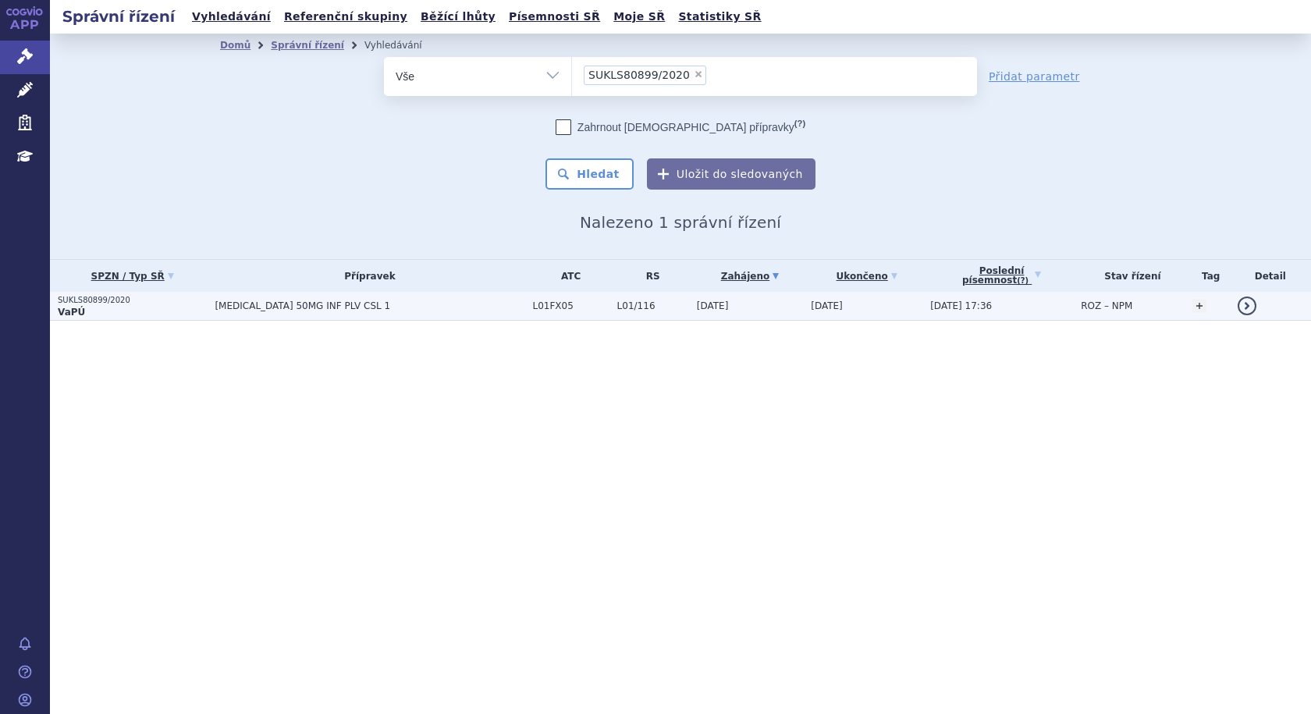
click at [265, 307] on span "[MEDICAL_DATA] 50MG INF PLV CSL 1" at bounding box center [370, 306] width 310 height 11
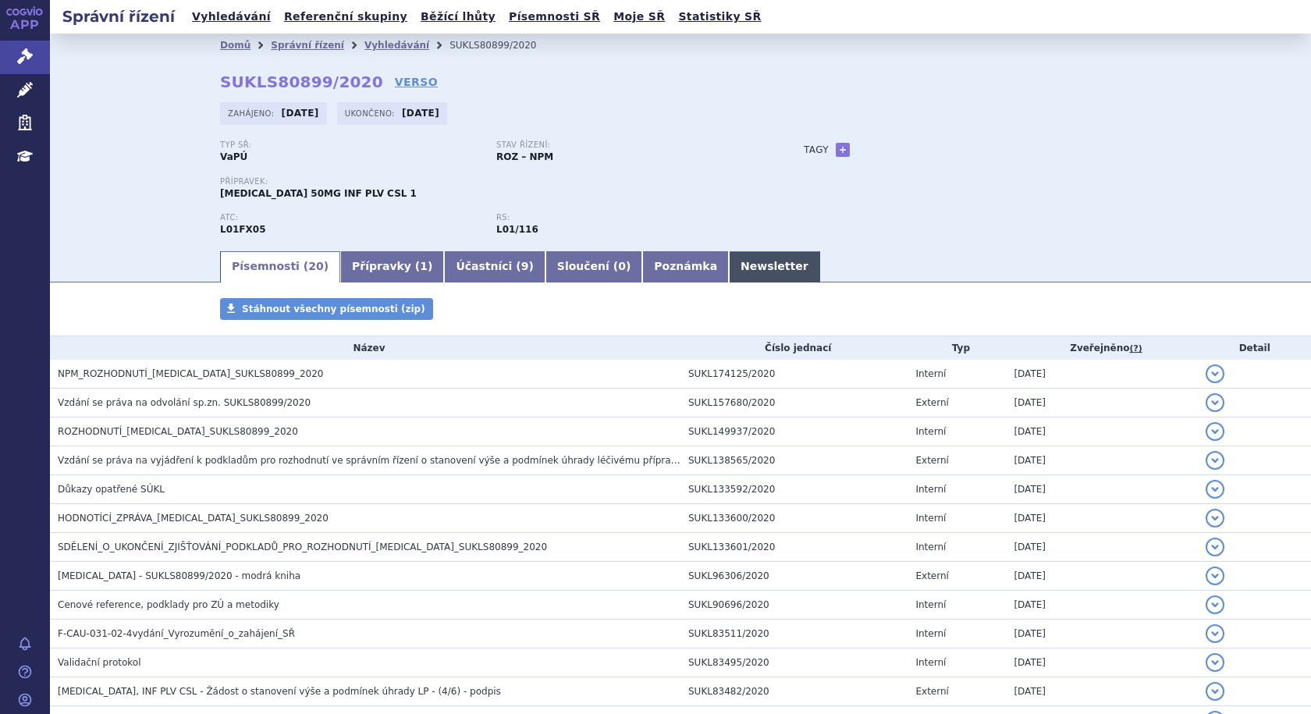
click at [729, 261] on link "Newsletter" at bounding box center [774, 266] width 91 height 31
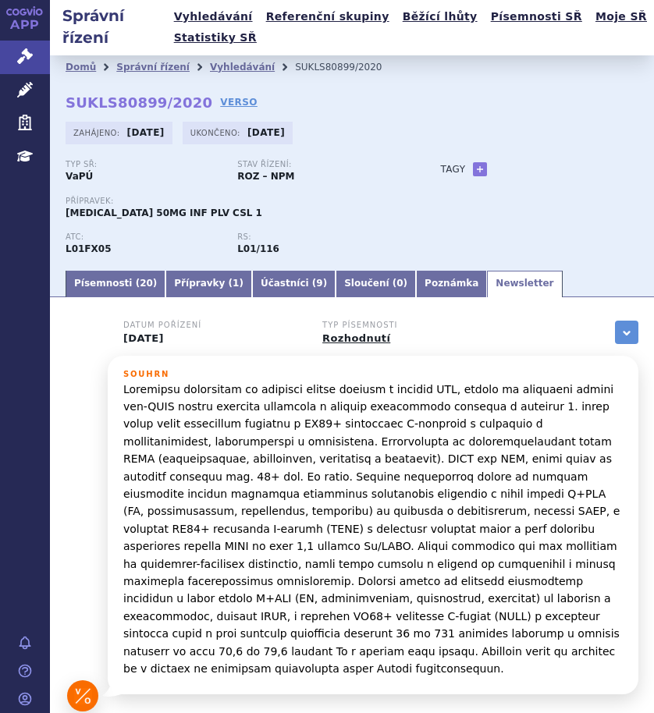
click at [162, 238] on p "ATC:" at bounding box center [144, 237] width 156 height 9
